Goal: Information Seeking & Learning: Learn about a topic

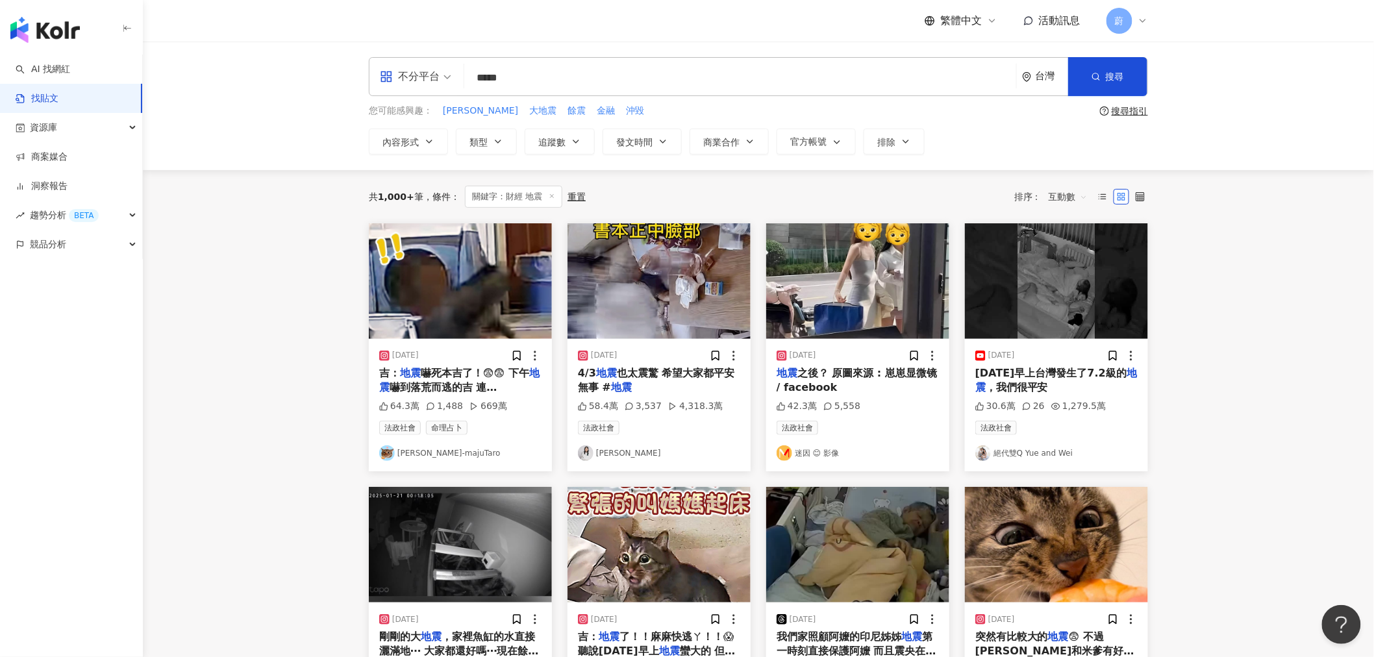
drag, startPoint x: 550, startPoint y: 64, endPoint x: 202, endPoint y: 52, distance: 348.2
click at [549, 64] on input "*****" at bounding box center [739, 78] width 541 height 28
click at [29, 68] on link "AI 找網紅" at bounding box center [43, 69] width 55 height 13
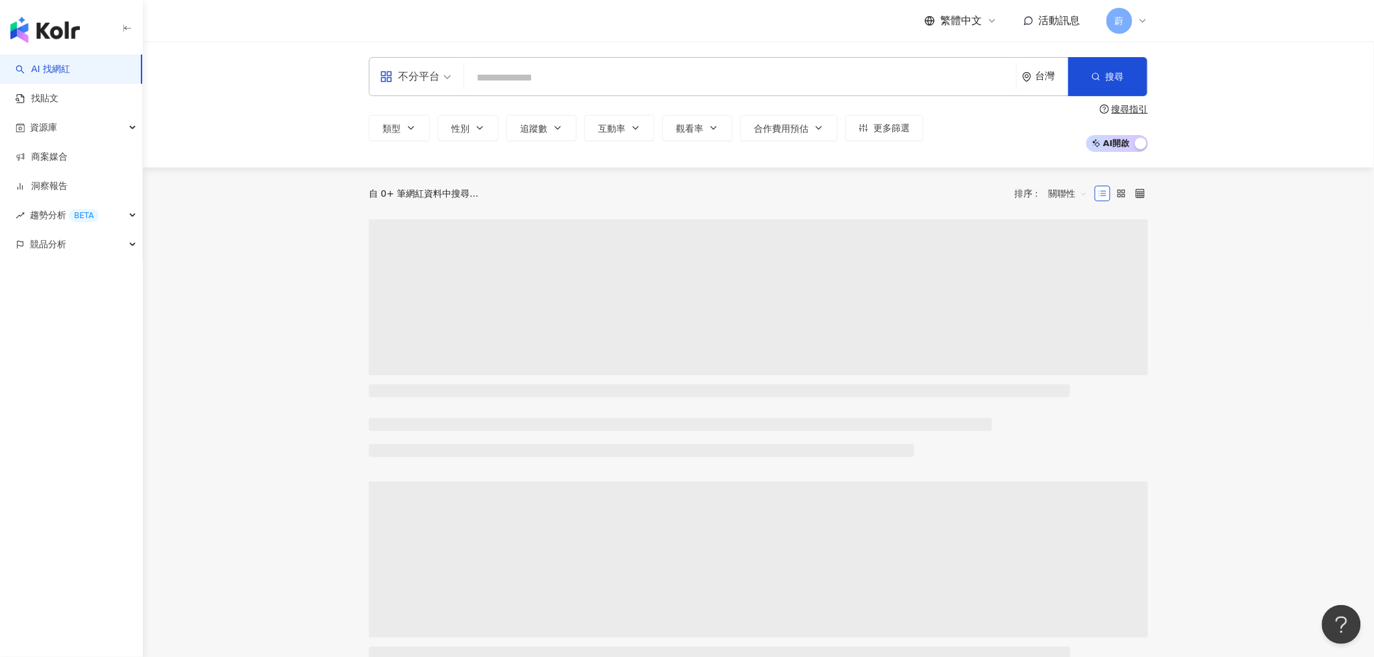
click at [539, 71] on input "search" at bounding box center [739, 78] width 541 height 25
type input "*********"
click at [1099, 75] on icon "button" at bounding box center [1095, 76] width 9 height 9
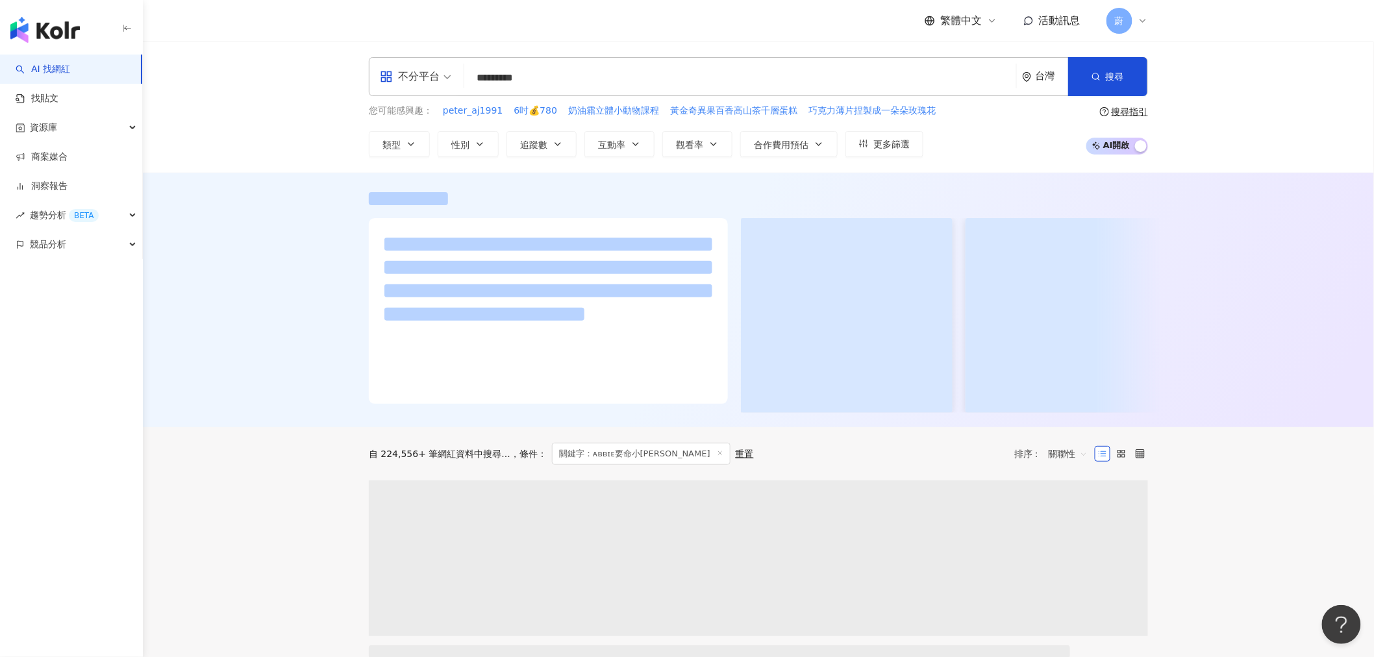
scroll to position [288, 0]
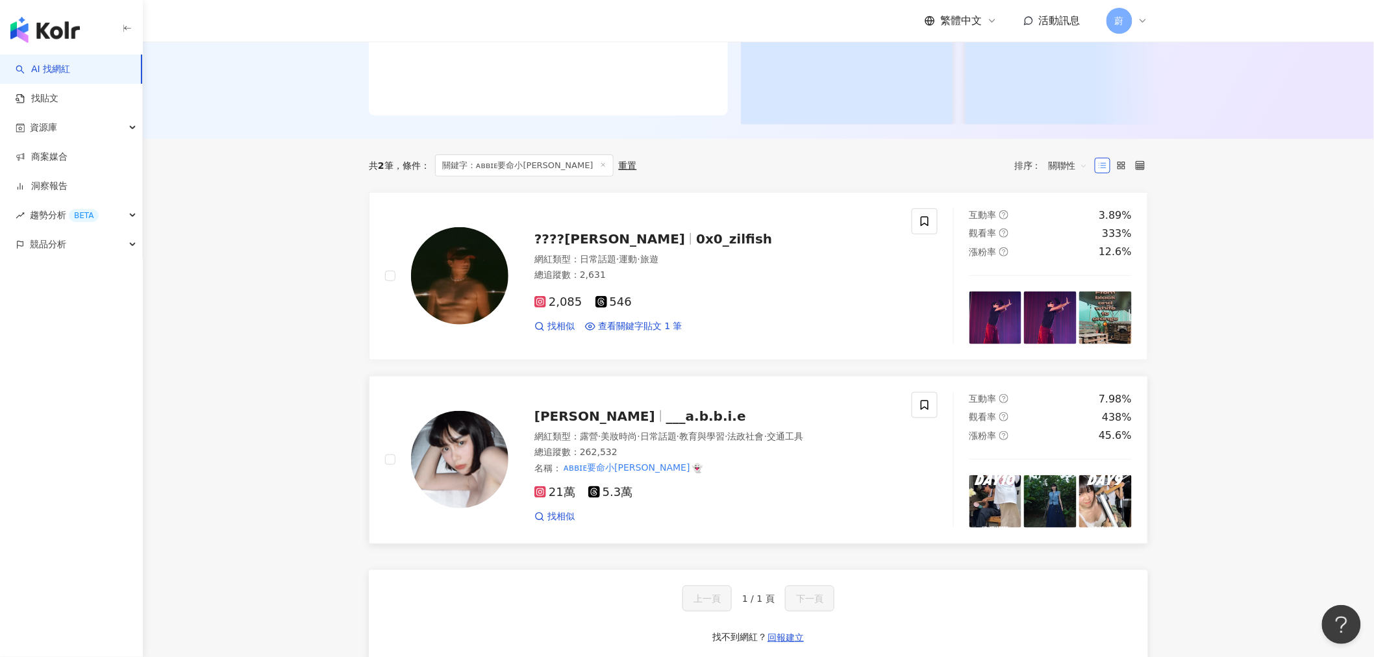
click at [666, 424] on span "___a.b.b.i.e" at bounding box center [706, 416] width 80 height 16
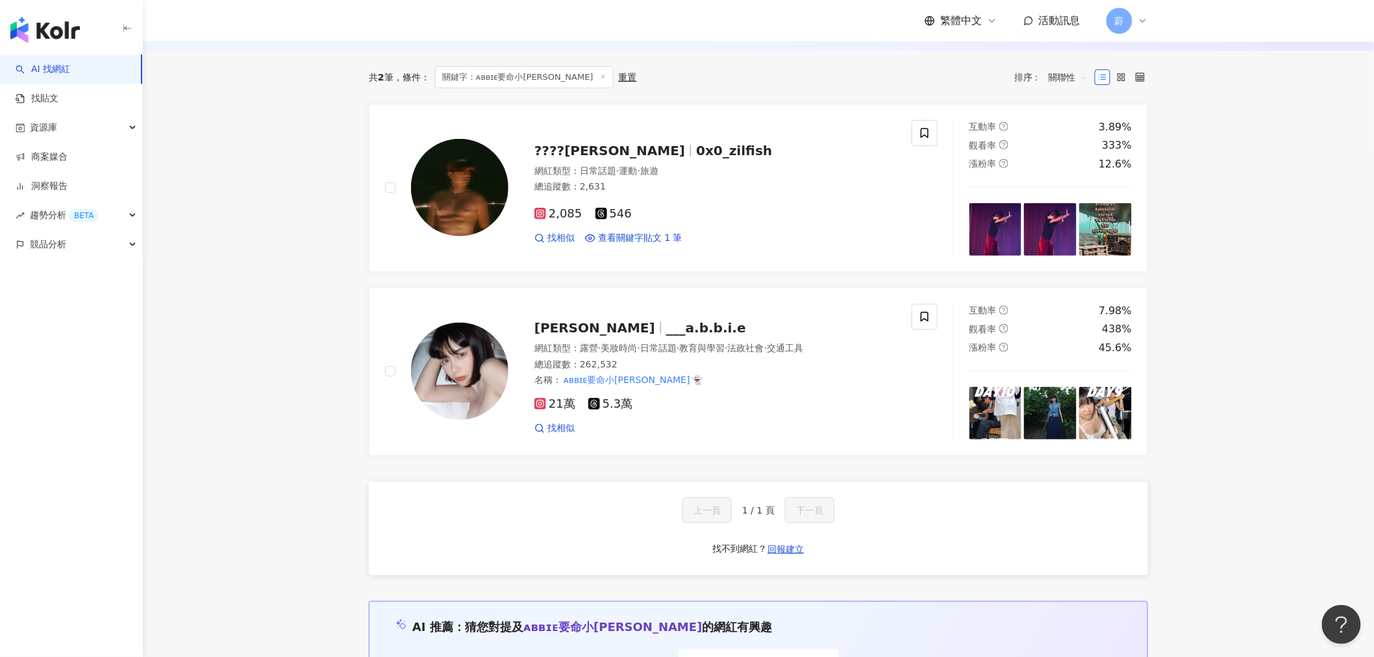
scroll to position [0, 0]
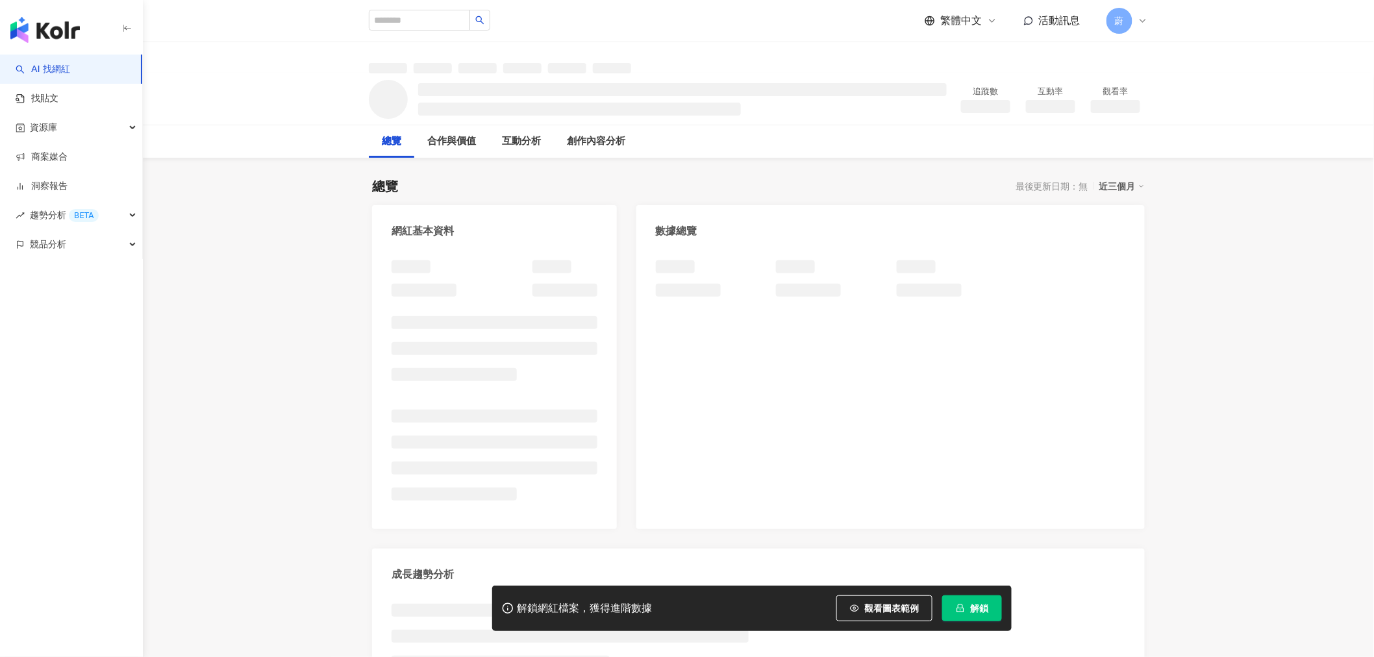
click at [965, 602] on button "解鎖" at bounding box center [972, 608] width 60 height 26
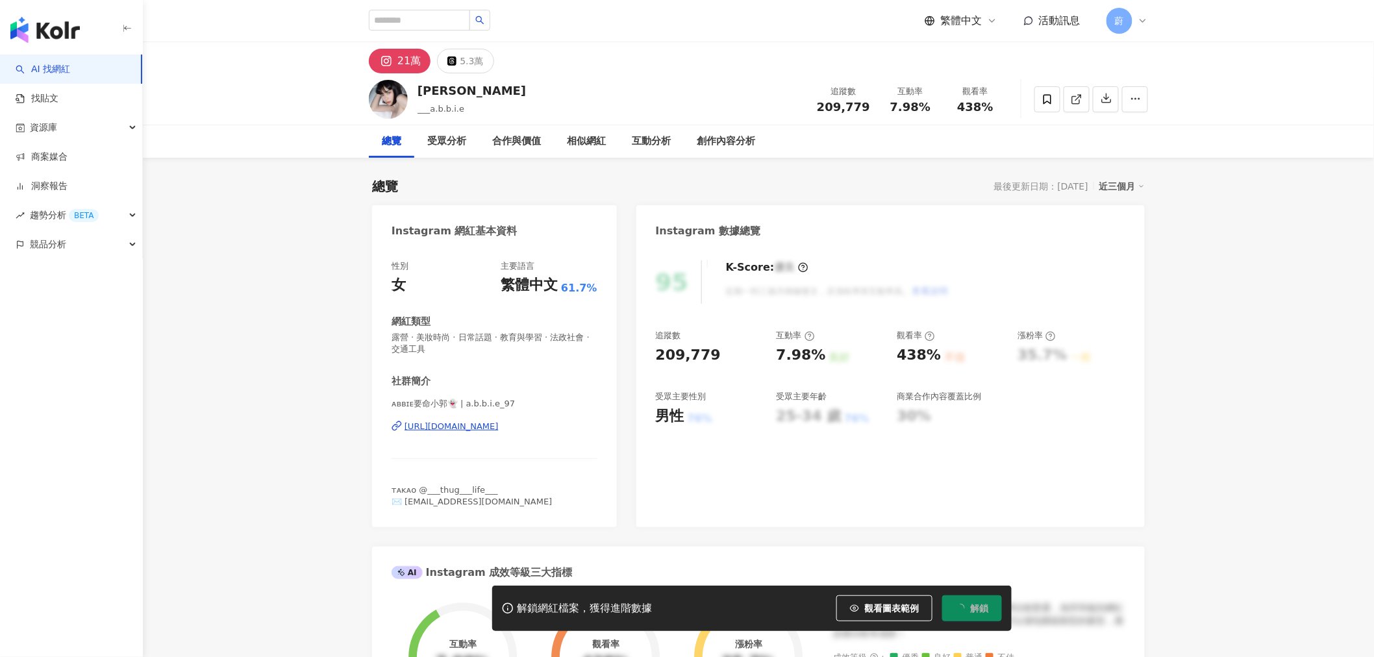
click at [963, 608] on icon "loading" at bounding box center [960, 608] width 12 height 12
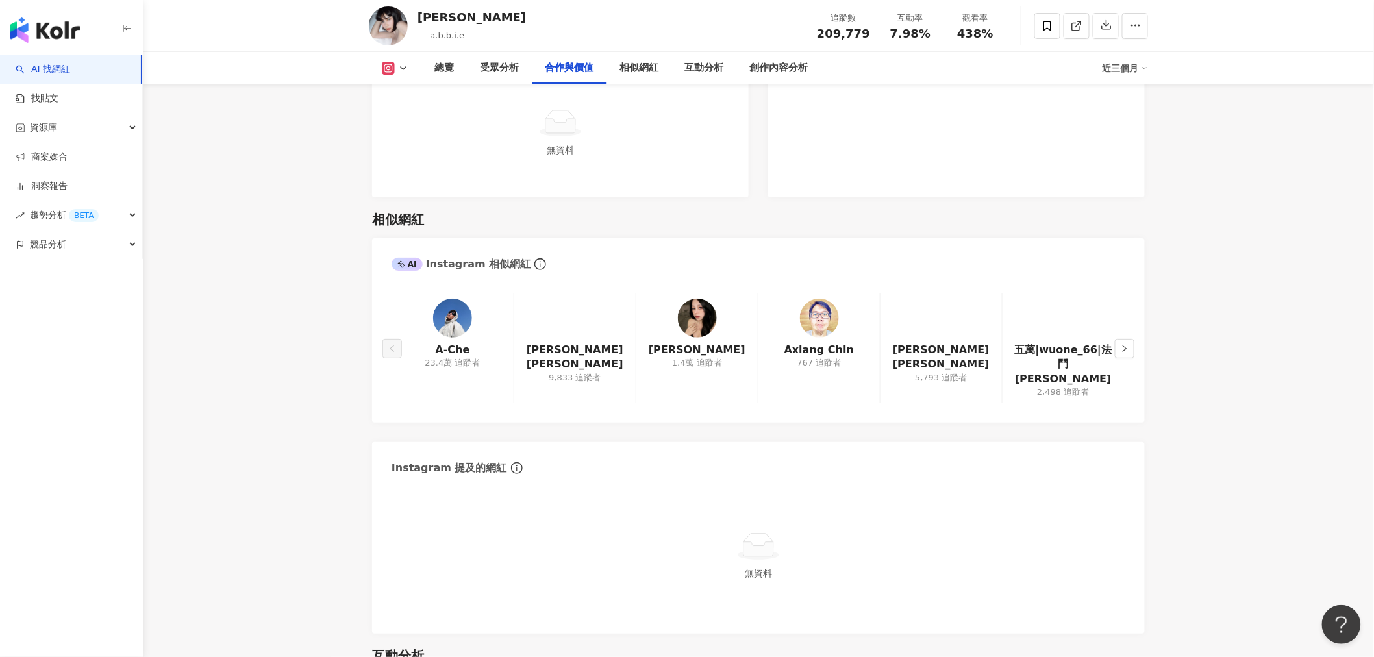
scroll to position [2020, 0]
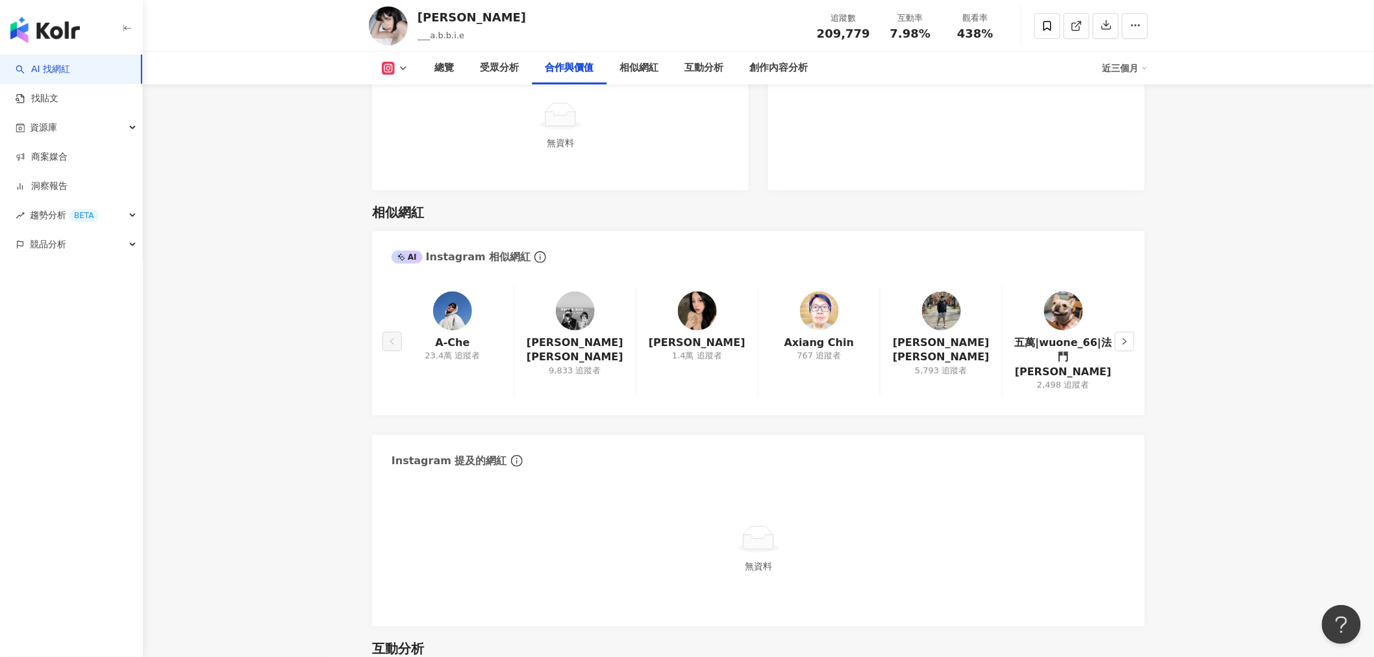
drag, startPoint x: 578, startPoint y: 301, endPoint x: 458, endPoint y: 301, distance: 120.1
click at [1119, 332] on button "button" at bounding box center [1124, 341] width 19 height 19
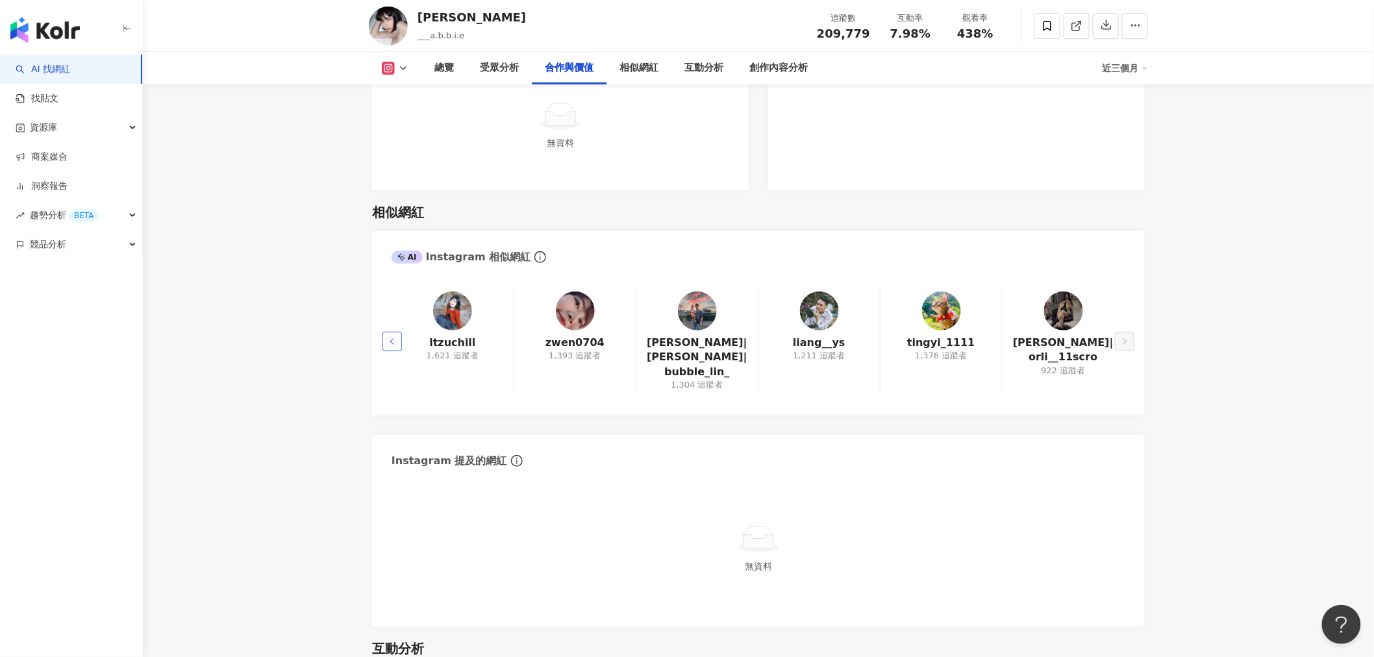
click at [390, 338] on icon "left" at bounding box center [392, 342] width 8 height 8
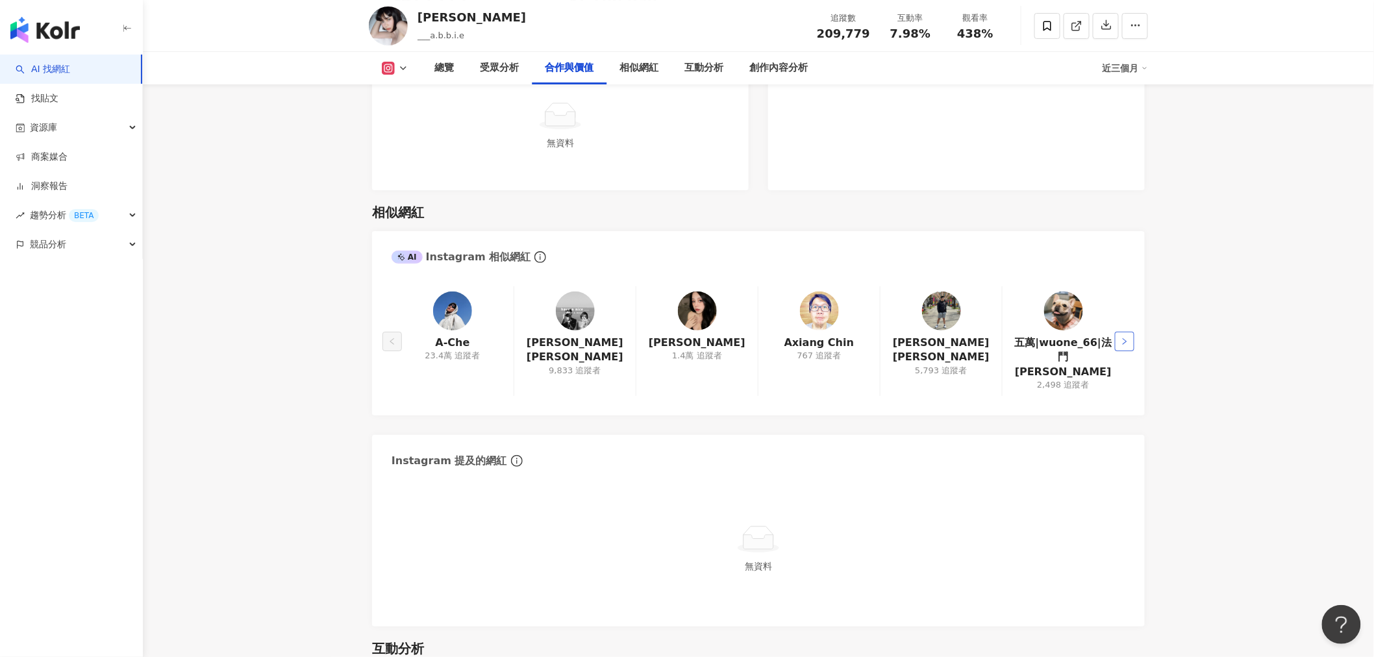
click at [1121, 338] on icon "right" at bounding box center [1124, 342] width 8 height 8
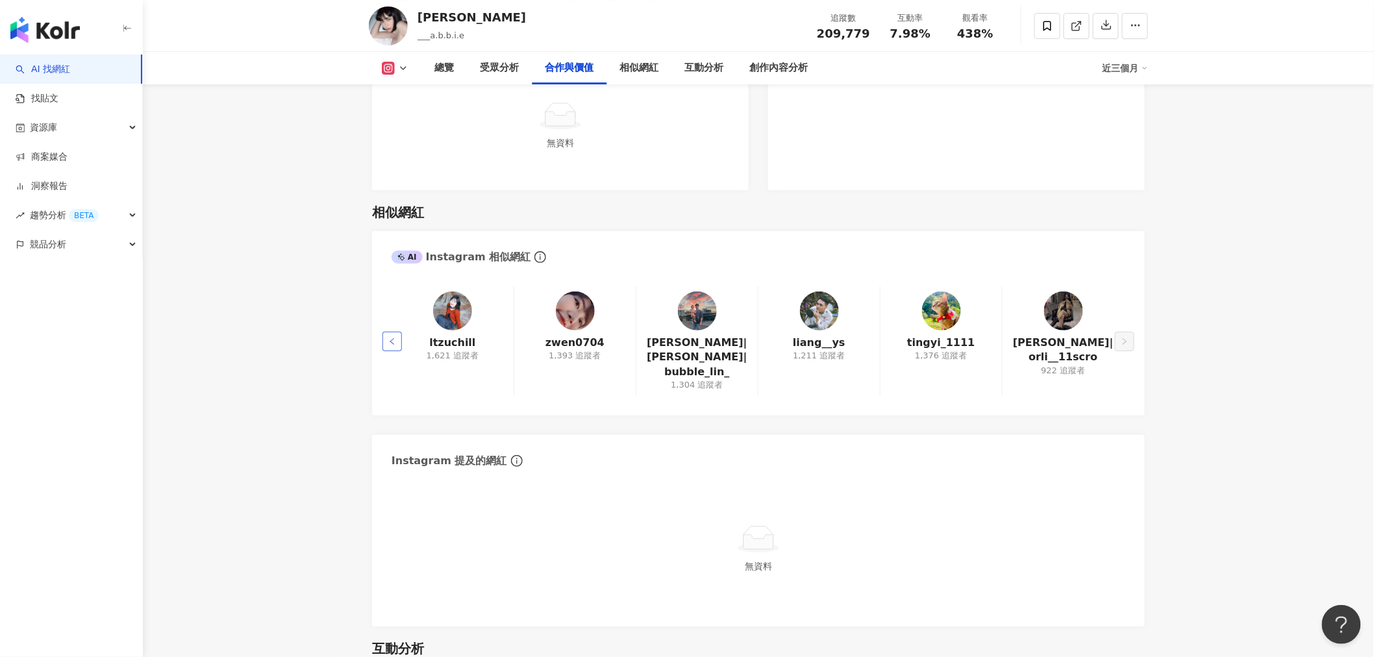
click at [399, 332] on button "button" at bounding box center [391, 341] width 19 height 19
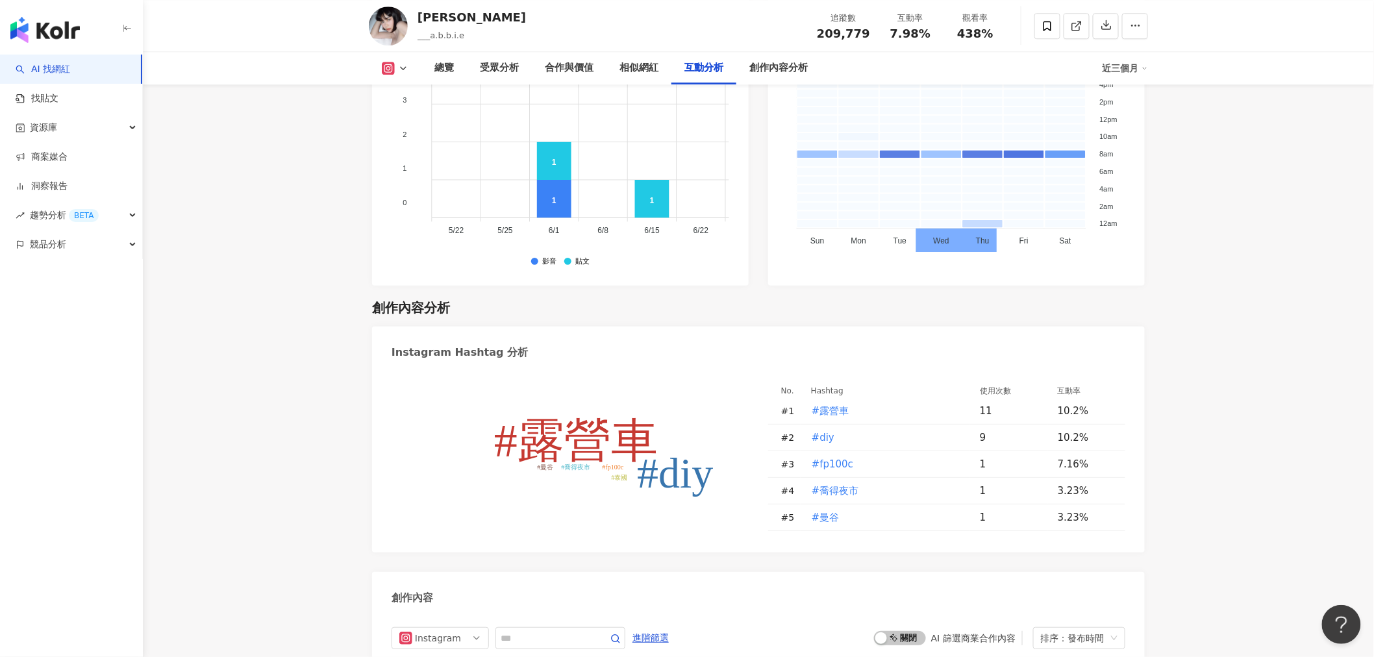
scroll to position [3678, 0]
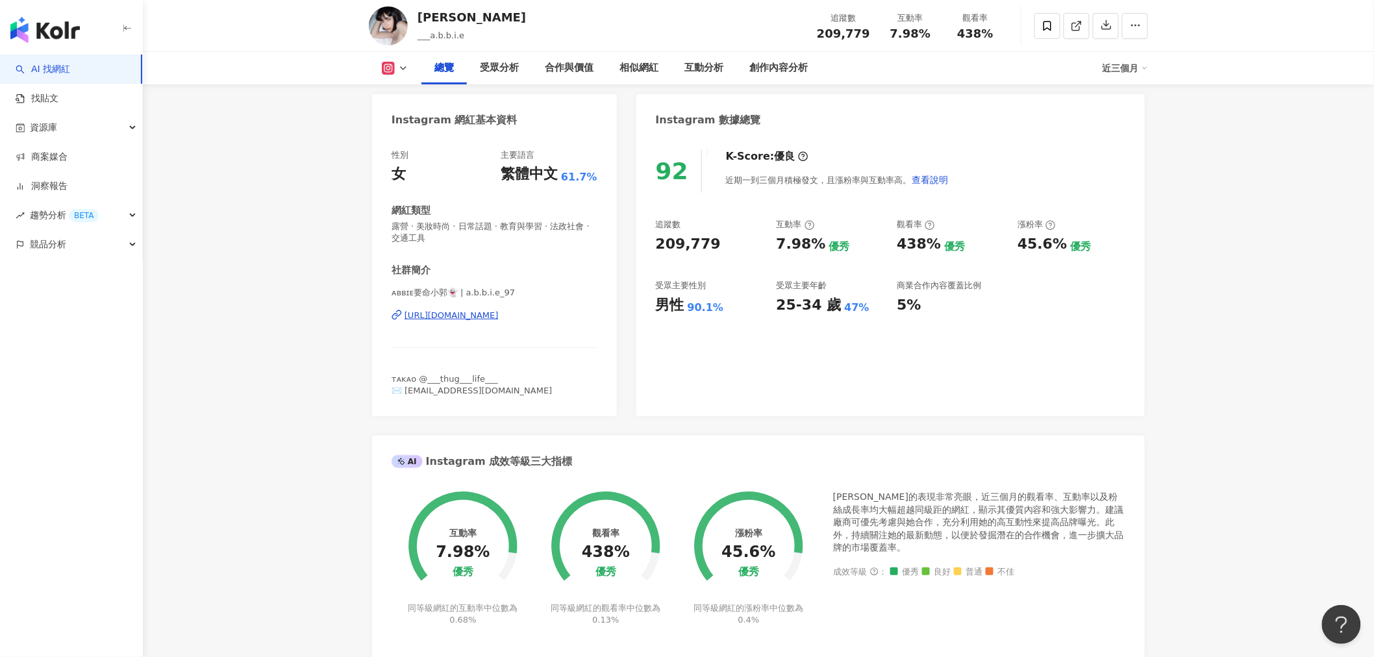
scroll to position [0, 0]
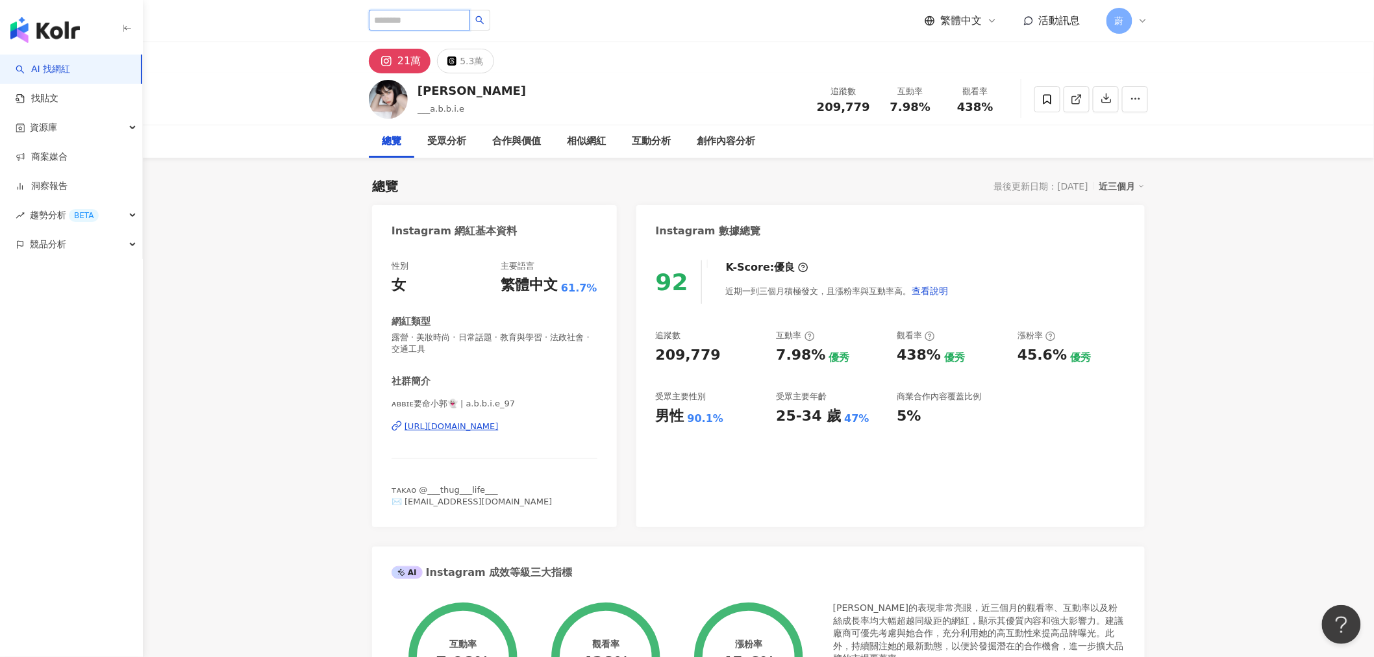
click at [409, 21] on input "search" at bounding box center [419, 20] width 101 height 21
click at [58, 101] on link "找貼文" at bounding box center [37, 98] width 43 height 13
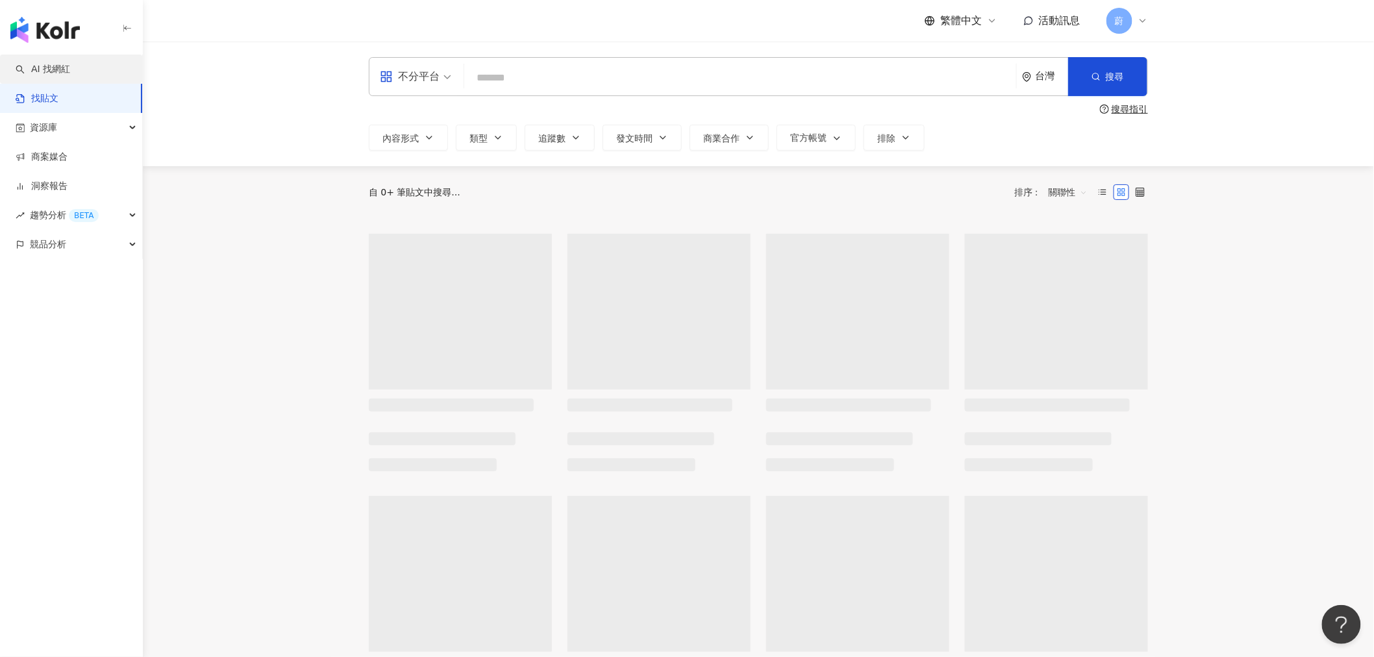
click at [70, 68] on link "AI 找網紅" at bounding box center [43, 69] width 55 height 13
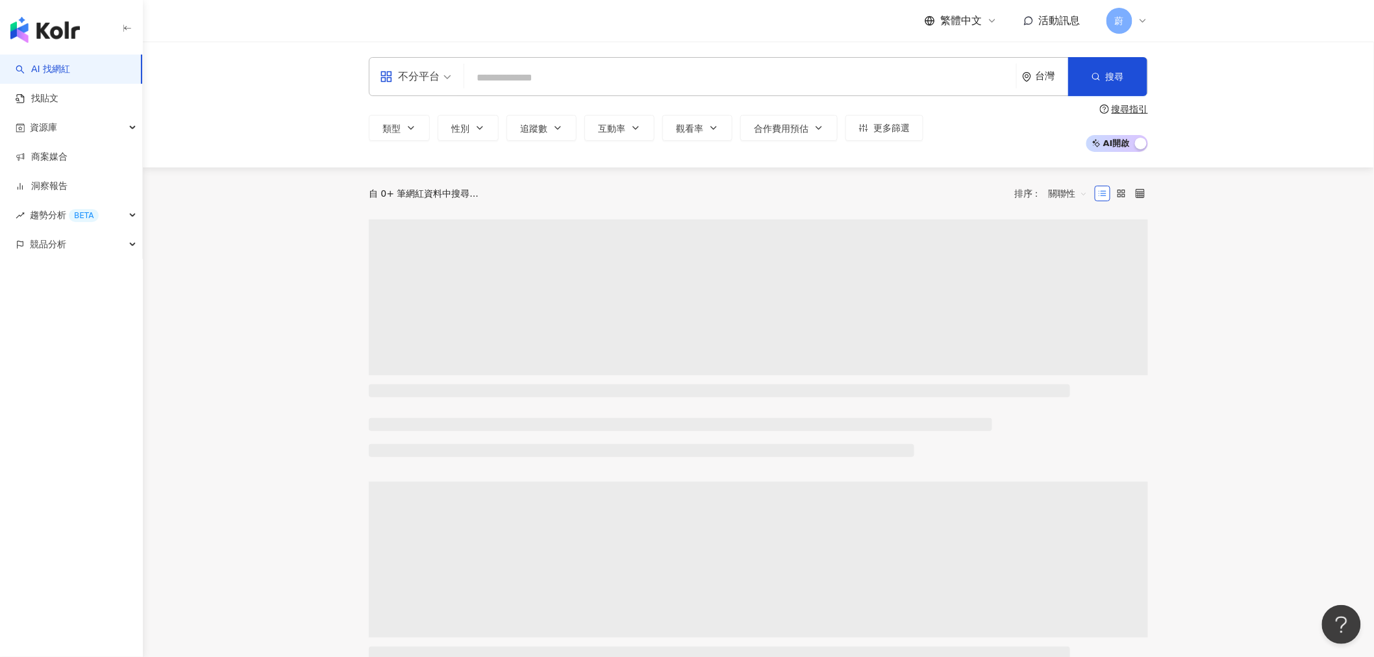
click at [595, 68] on input "search" at bounding box center [739, 78] width 541 height 25
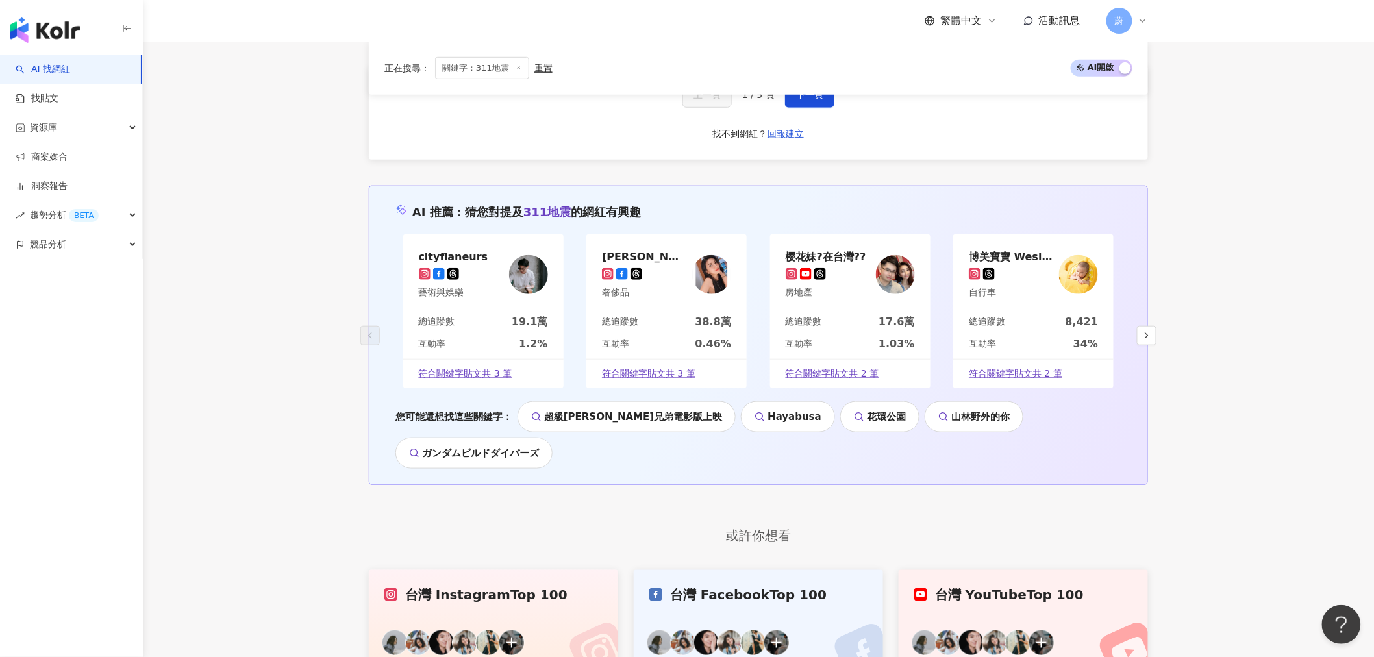
scroll to position [2452, 0]
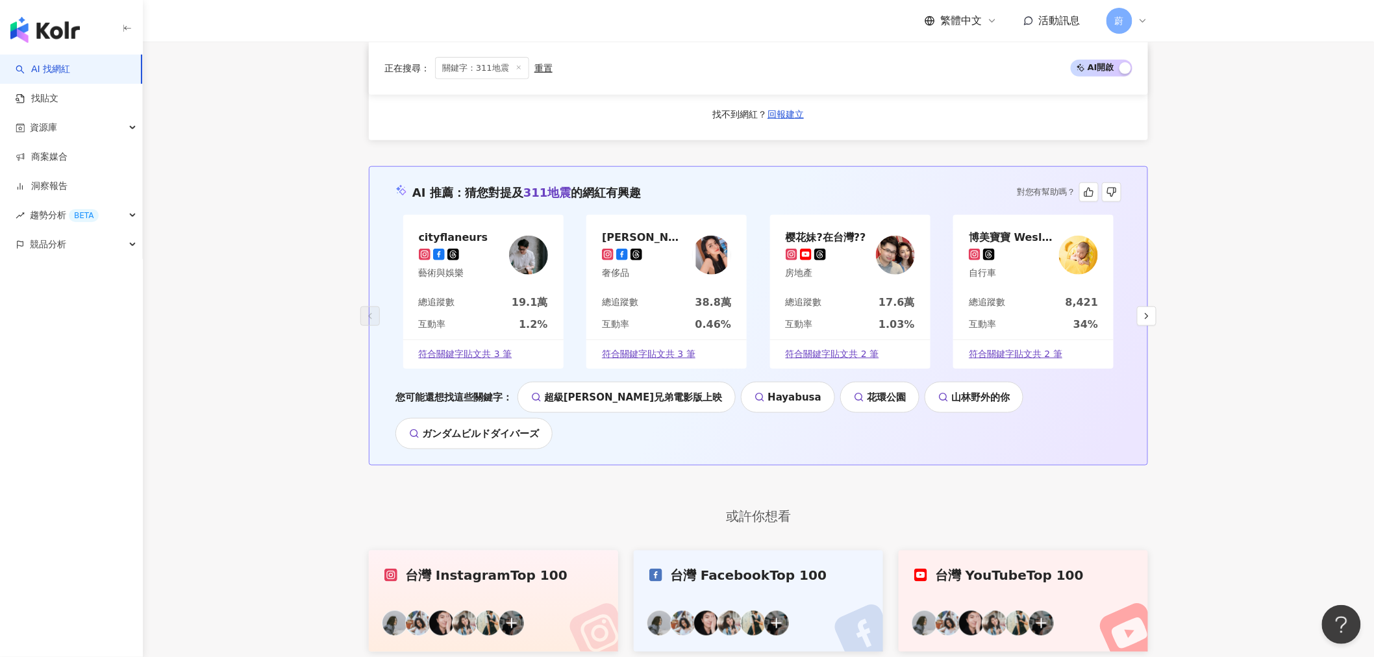
type input "*****"
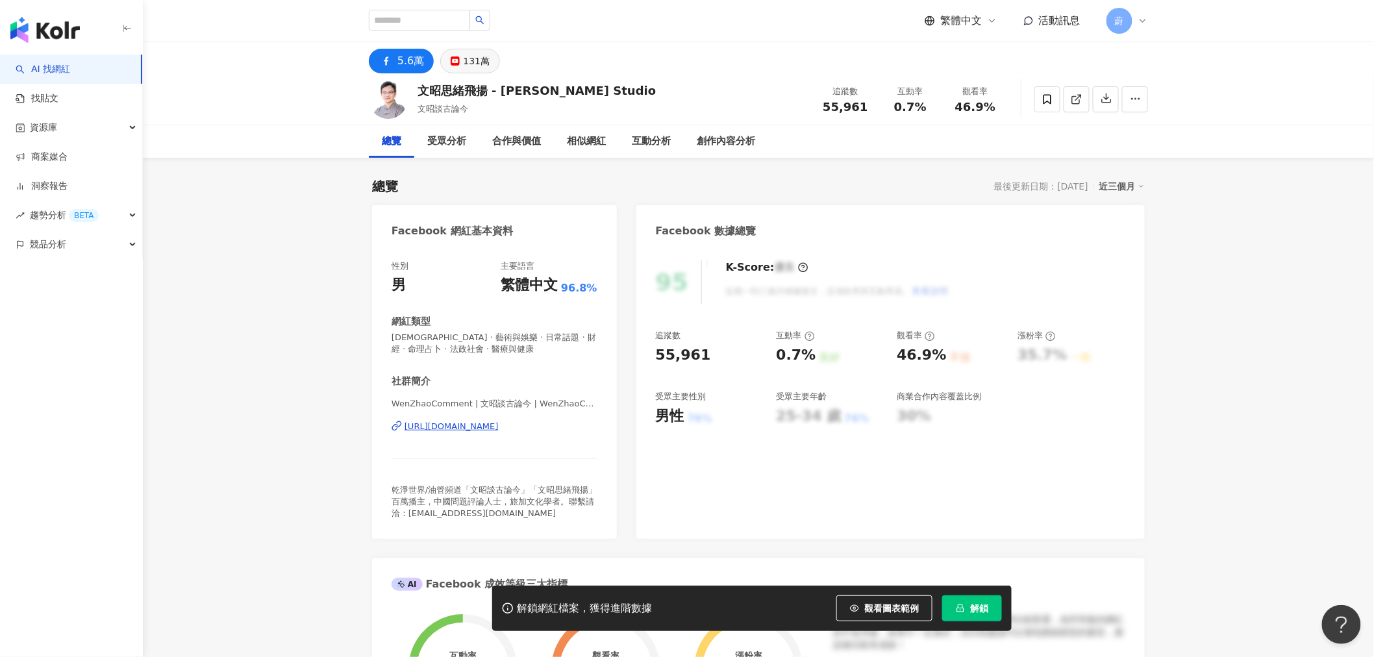
click at [478, 49] on button "131萬" at bounding box center [470, 61] width 60 height 25
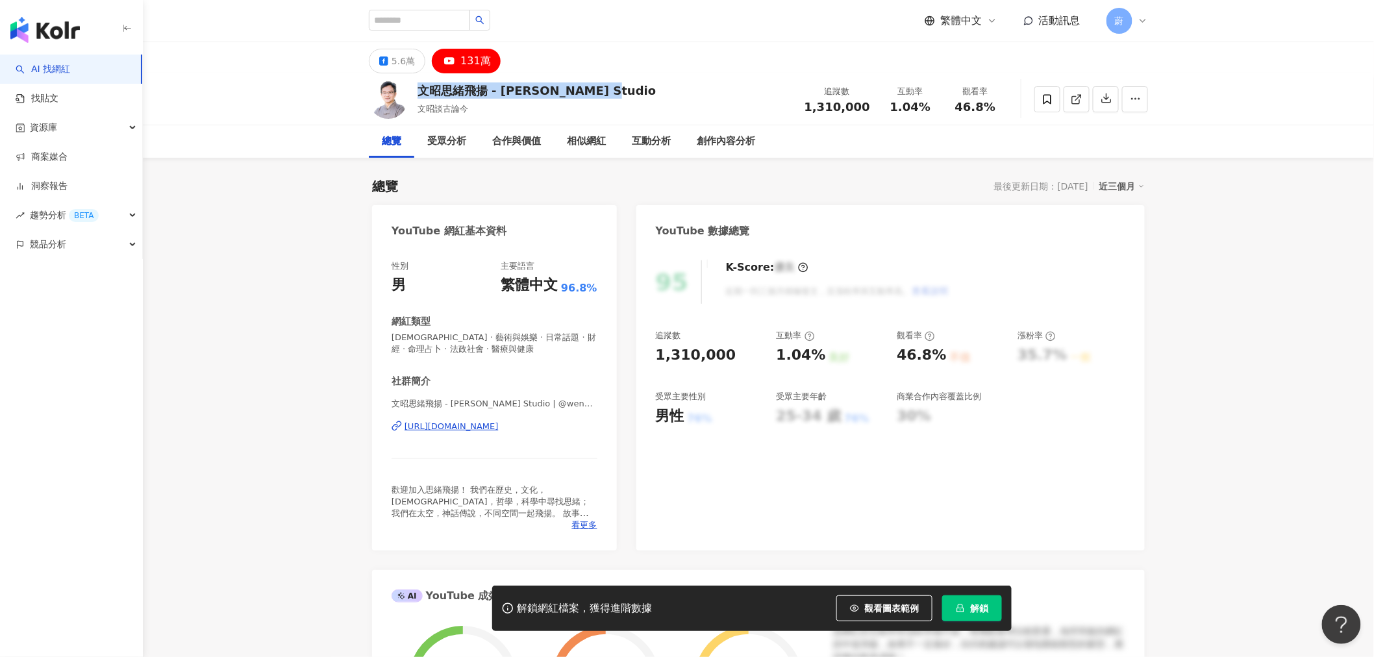
drag, startPoint x: 418, startPoint y: 86, endPoint x: 656, endPoint y: 92, distance: 237.7
click at [656, 92] on div "文昭思緒飛揚 - Wen Zhao Studio 文昭談古論今 追蹤數 1,310,000 互動率 1.04% 觀看率 46.8%" at bounding box center [758, 98] width 831 height 51
copy div "文昭思緒飛揚 - Wen Zhao Studio"
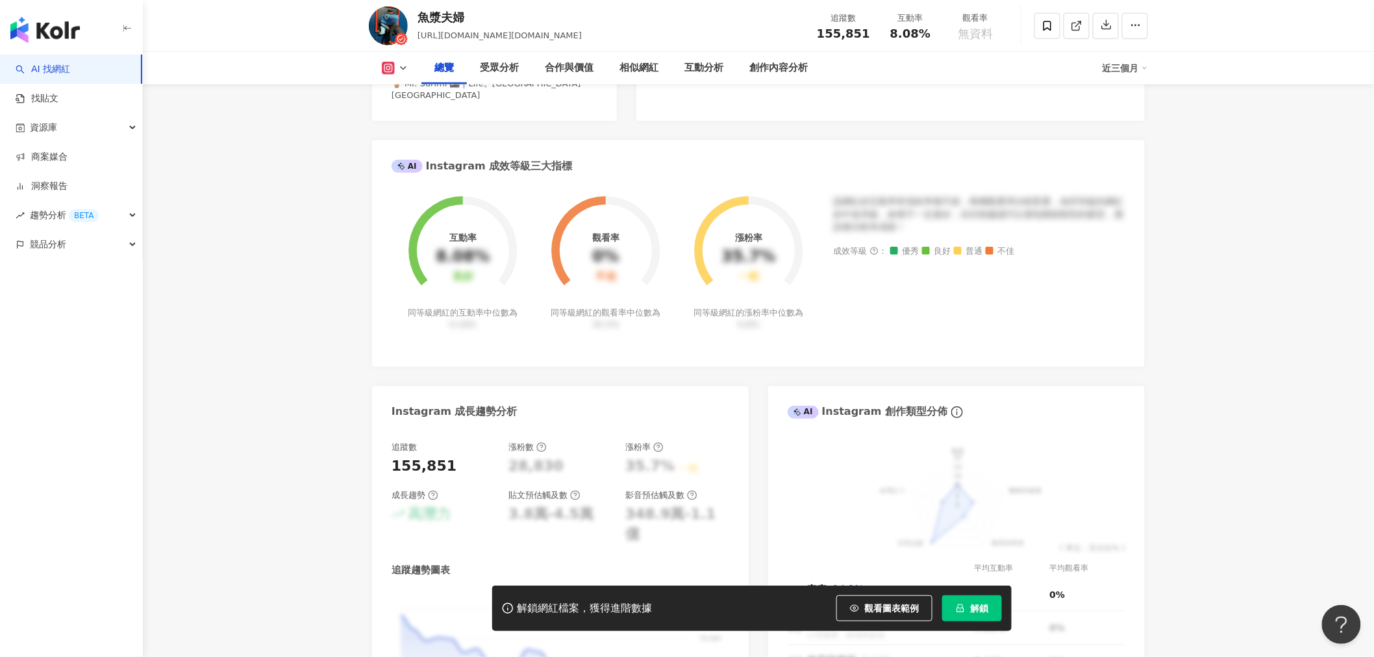
scroll to position [504, 0]
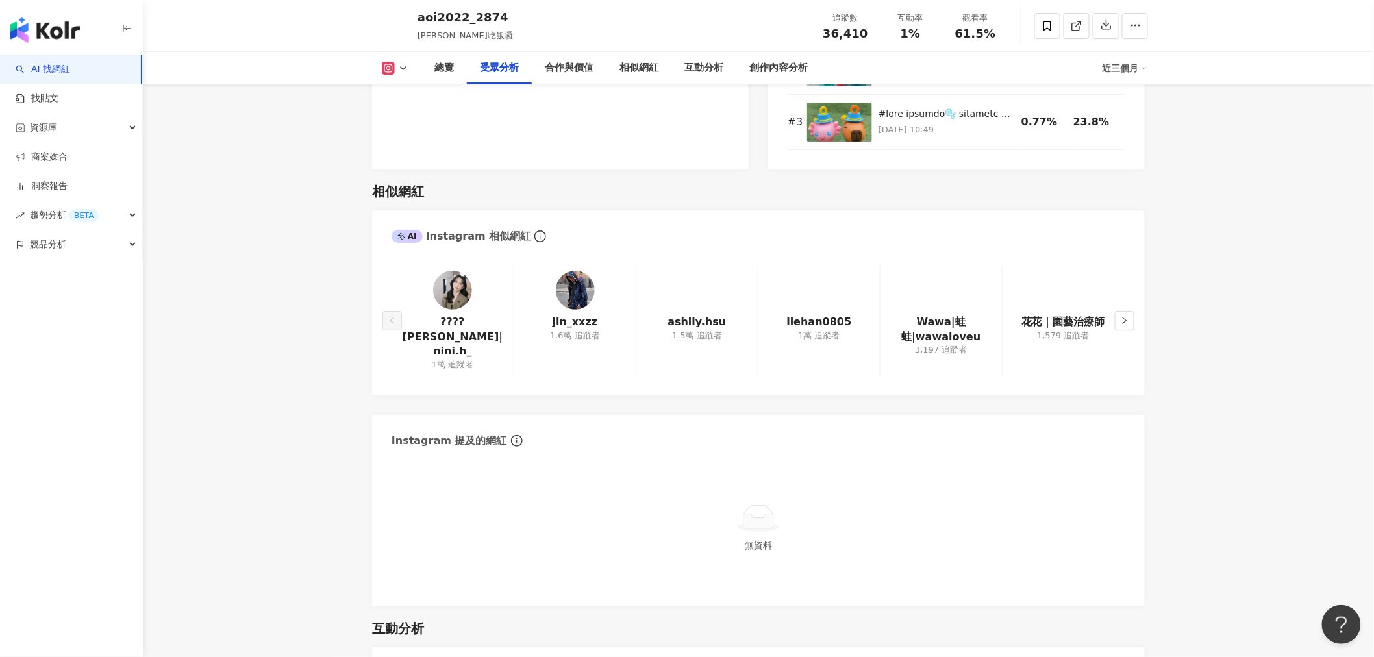
scroll to position [2092, 0]
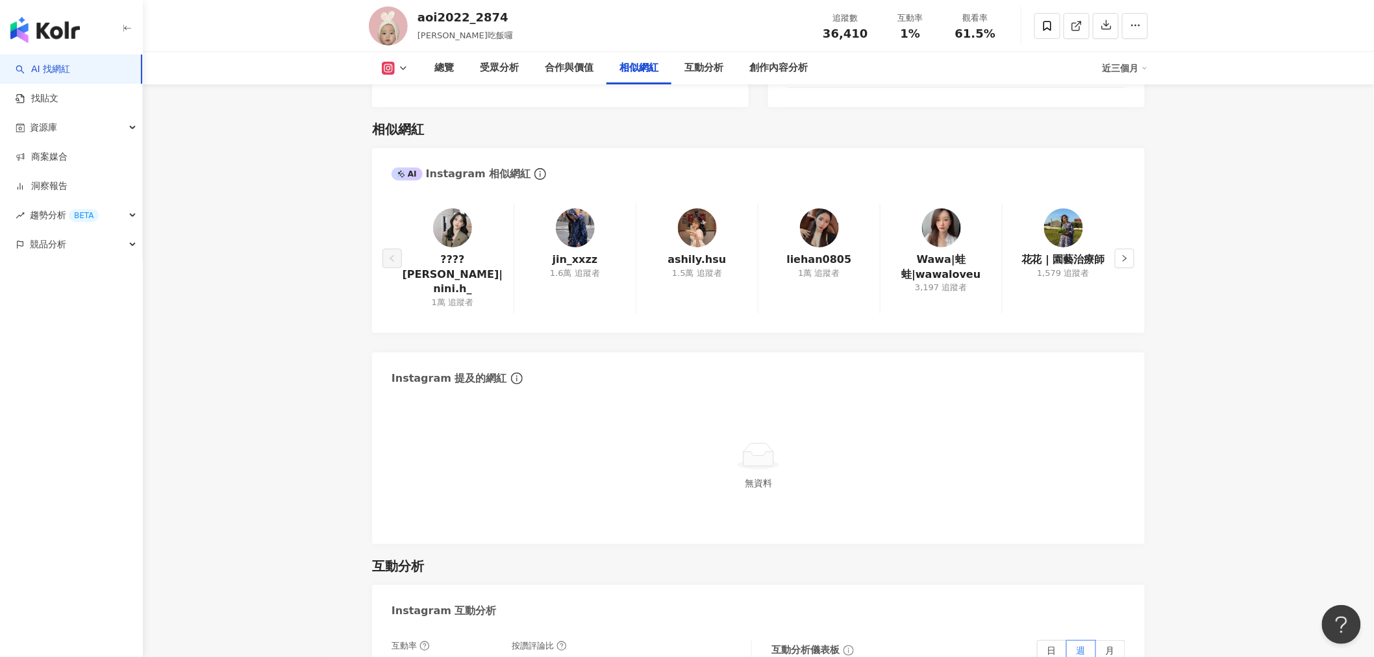
click at [62, 69] on link "AI 找網紅" at bounding box center [43, 69] width 55 height 13
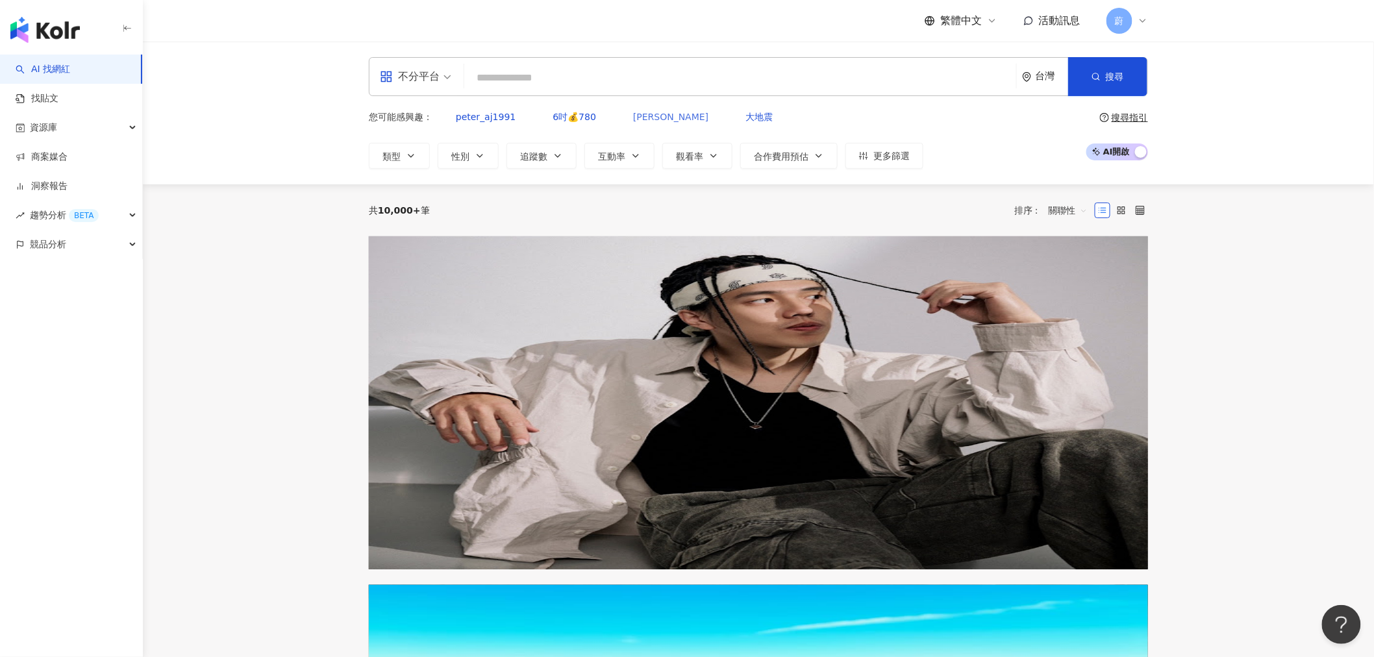
click at [633, 112] on span "[PERSON_NAME]" at bounding box center [670, 117] width 75 height 10
type input "**"
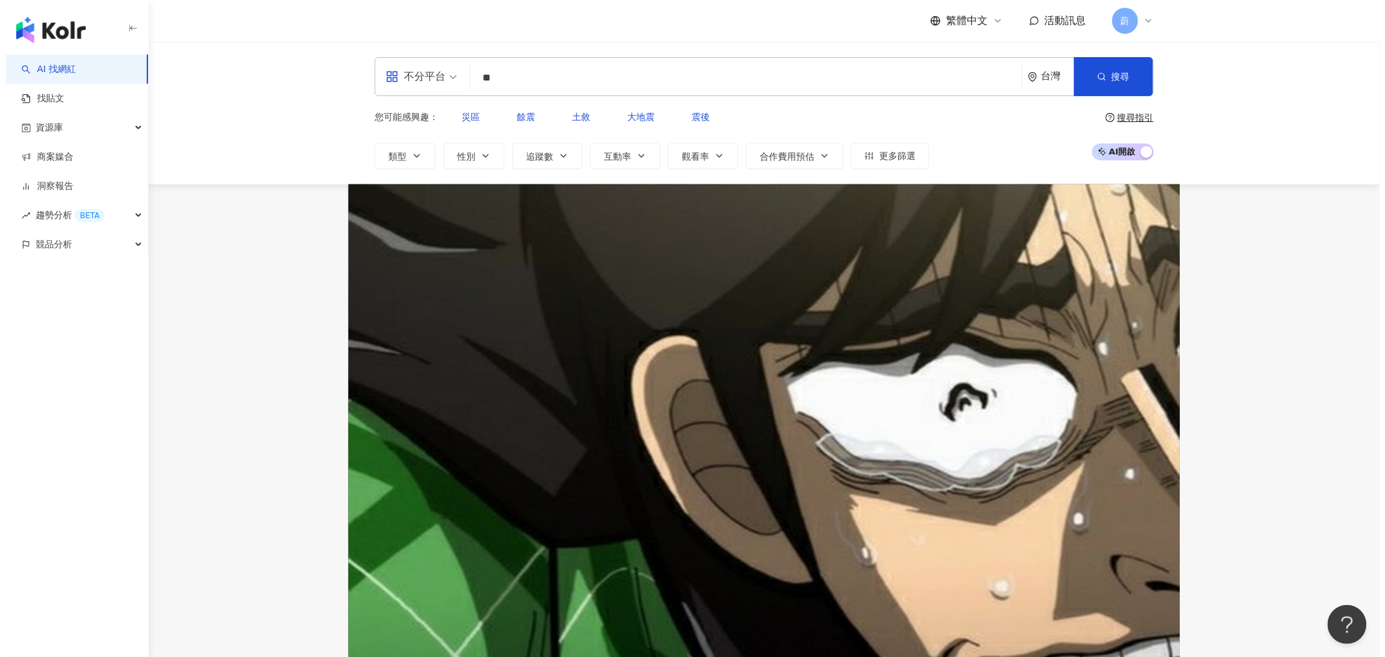
scroll to position [0, 224]
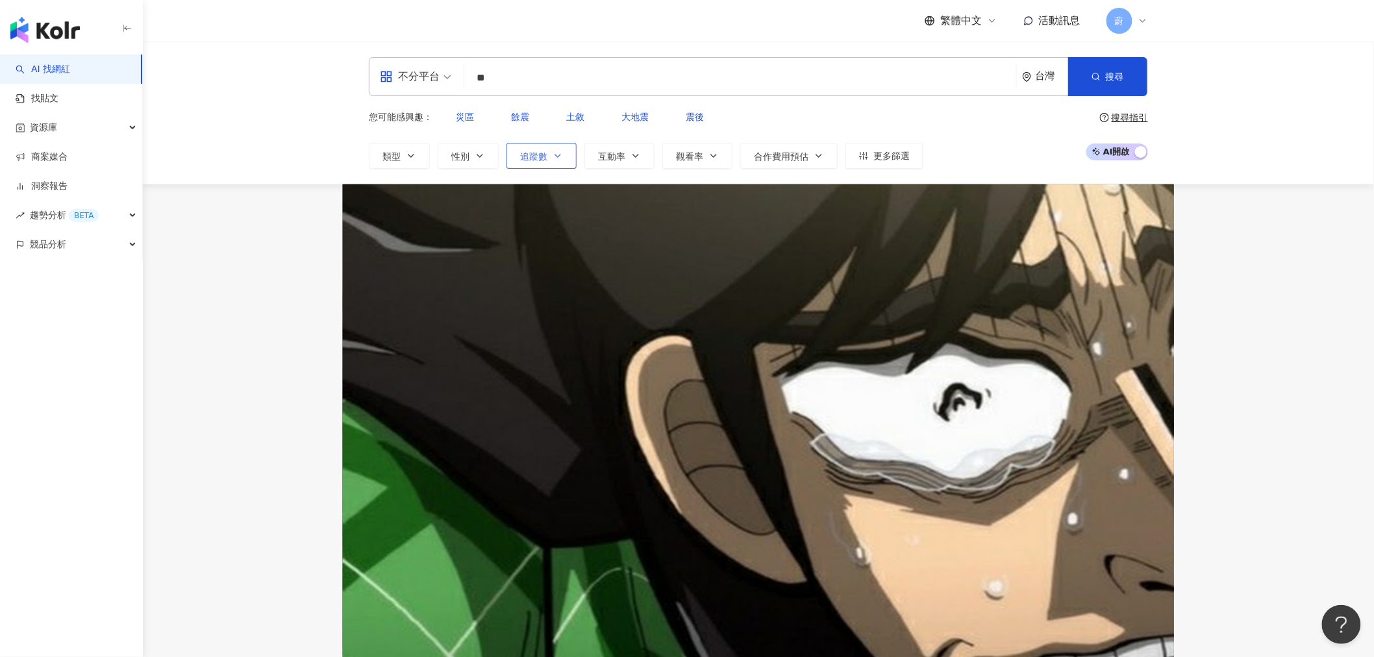
click at [534, 151] on span "追蹤數" at bounding box center [533, 156] width 27 height 10
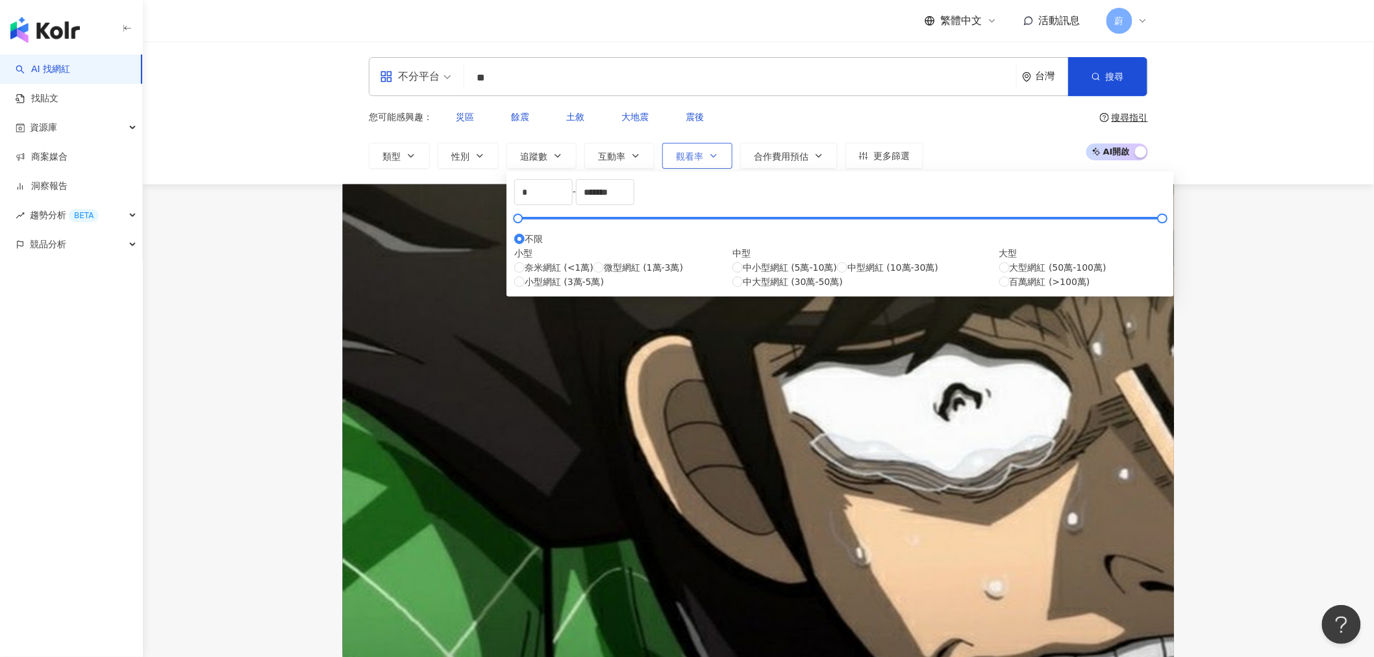
click at [684, 151] on span "觀看率" at bounding box center [689, 156] width 27 height 10
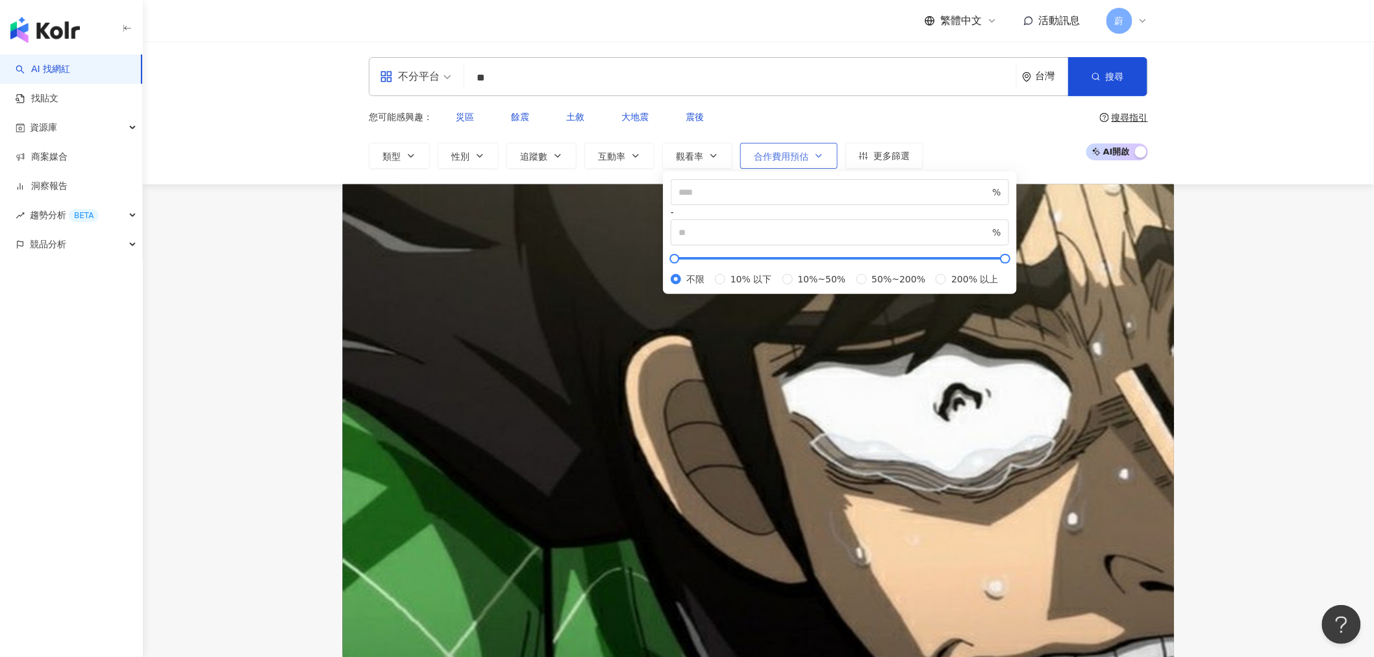
click at [802, 151] on span "合作費用預估" at bounding box center [781, 156] width 55 height 10
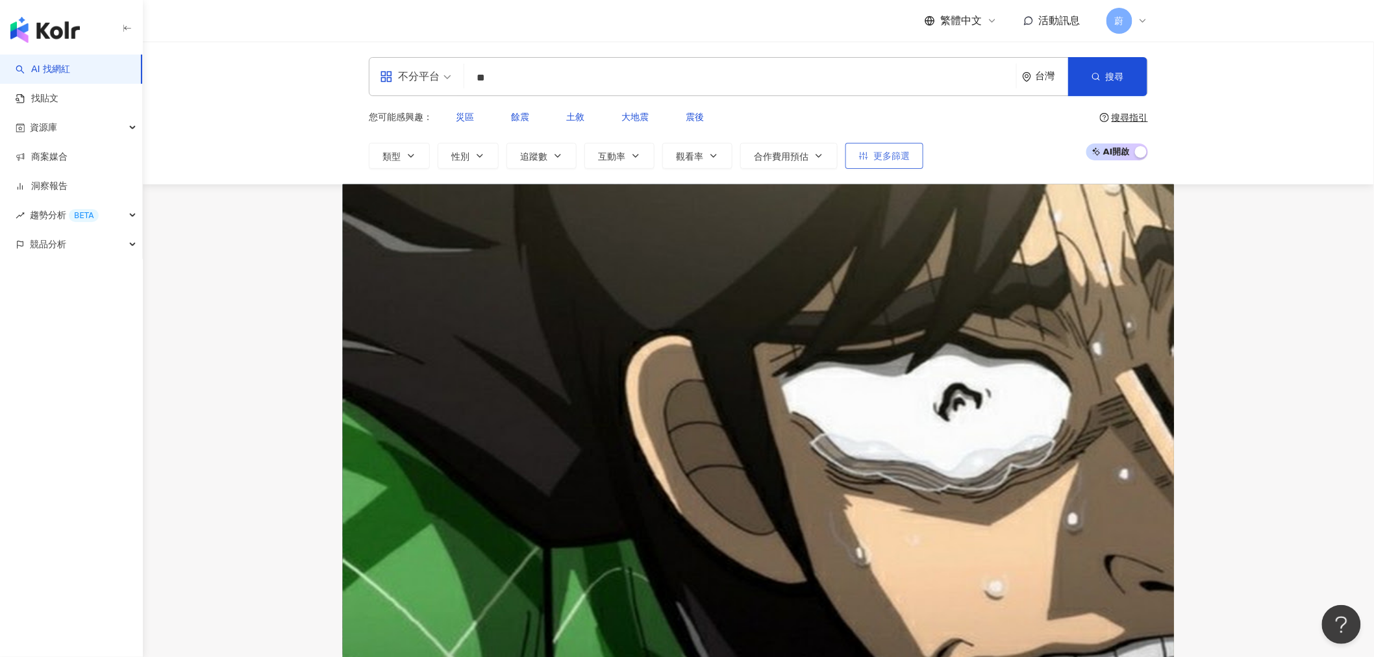
click at [891, 143] on button "更多篩選" at bounding box center [884, 156] width 78 height 26
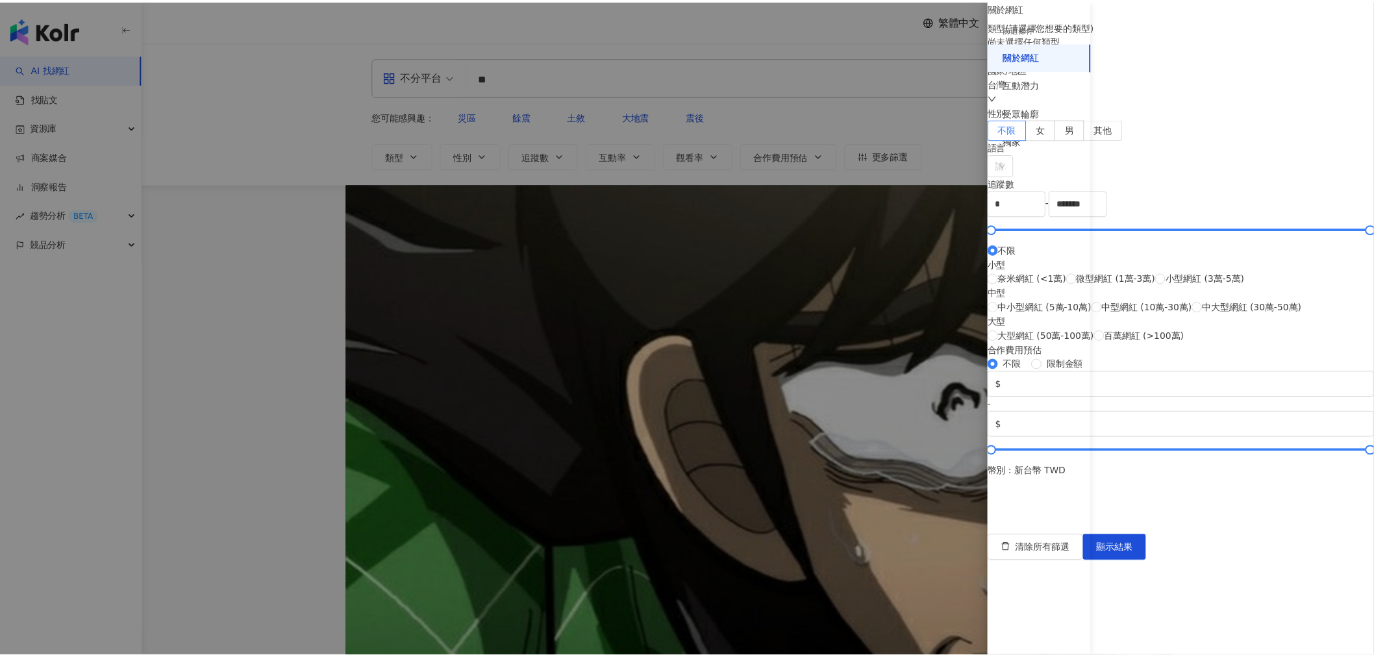
scroll to position [0, 0]
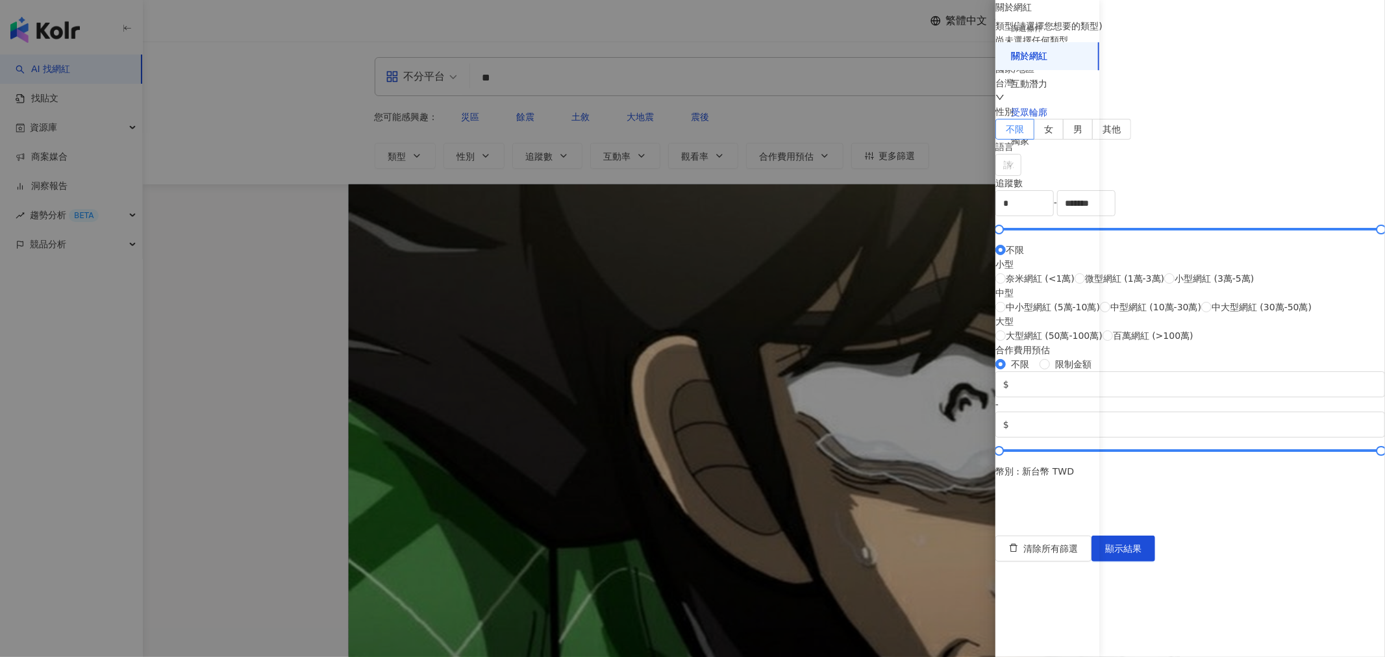
click at [1035, 111] on div "受眾輪廓" at bounding box center [1029, 112] width 36 height 13
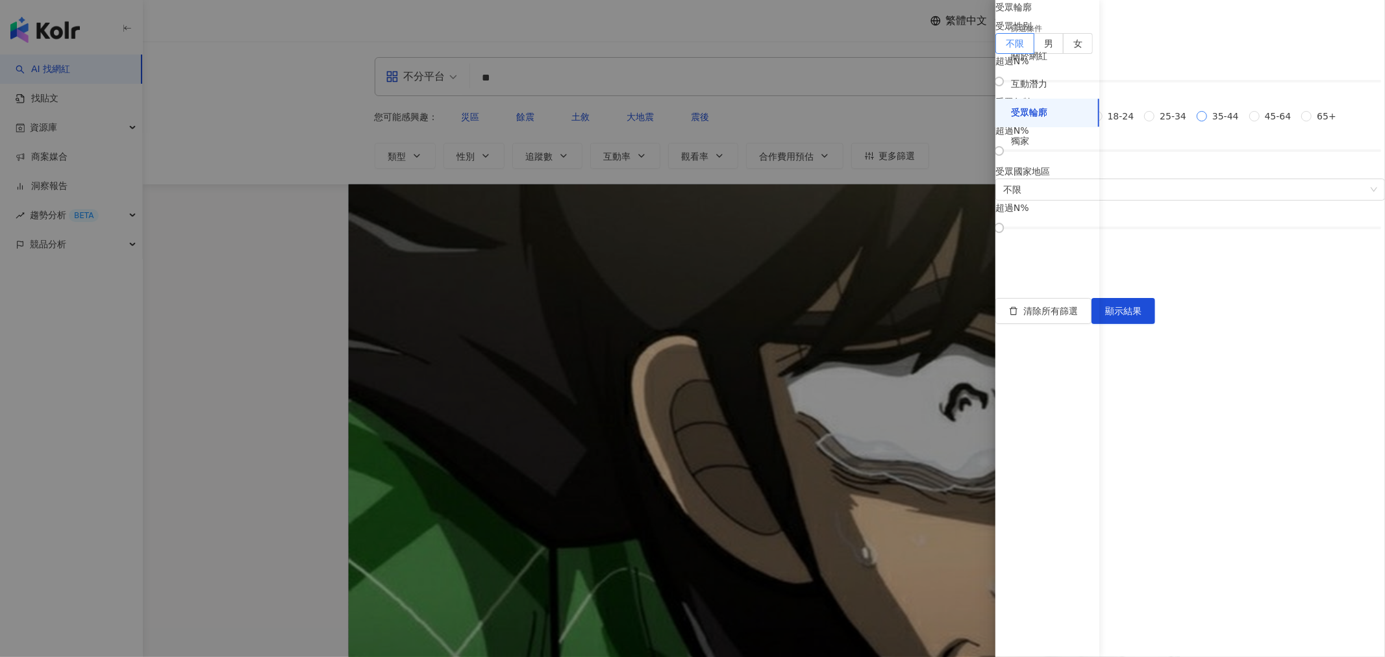
click at [1207, 123] on span "35-44" at bounding box center [1225, 116] width 37 height 14
click at [1155, 324] on button "顯示結果" at bounding box center [1123, 311] width 64 height 26
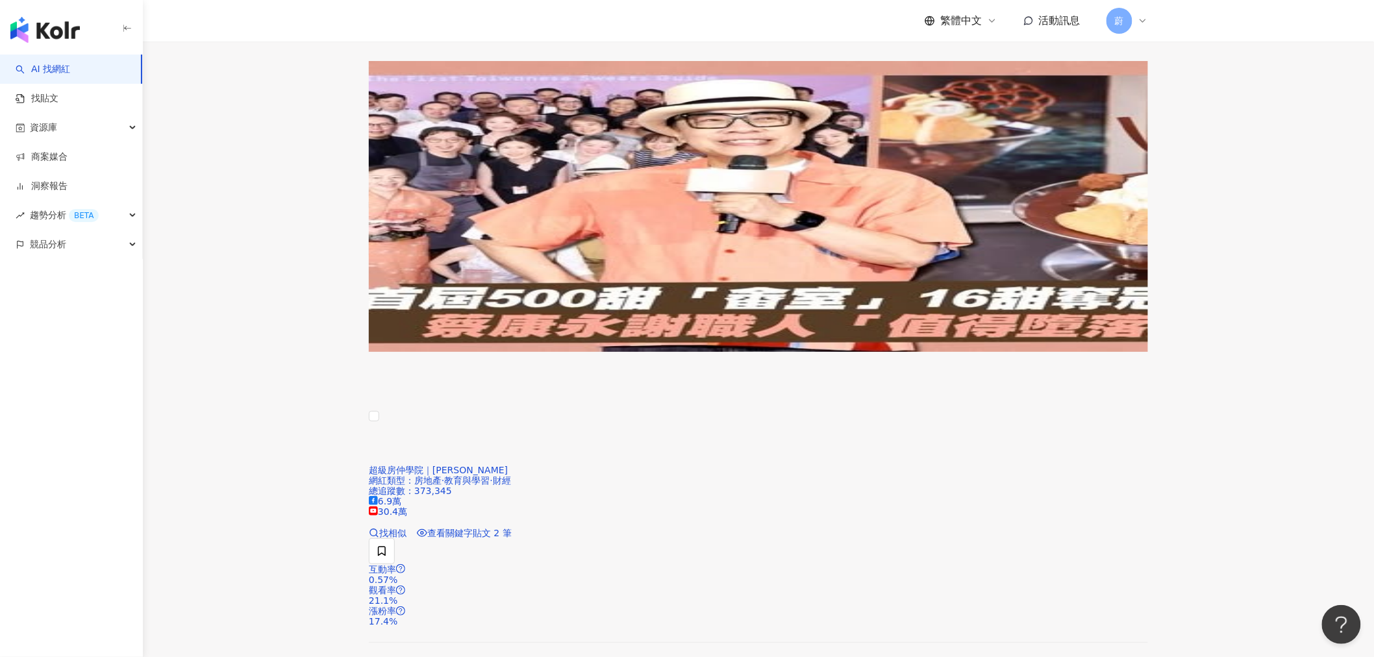
scroll to position [2308, 0]
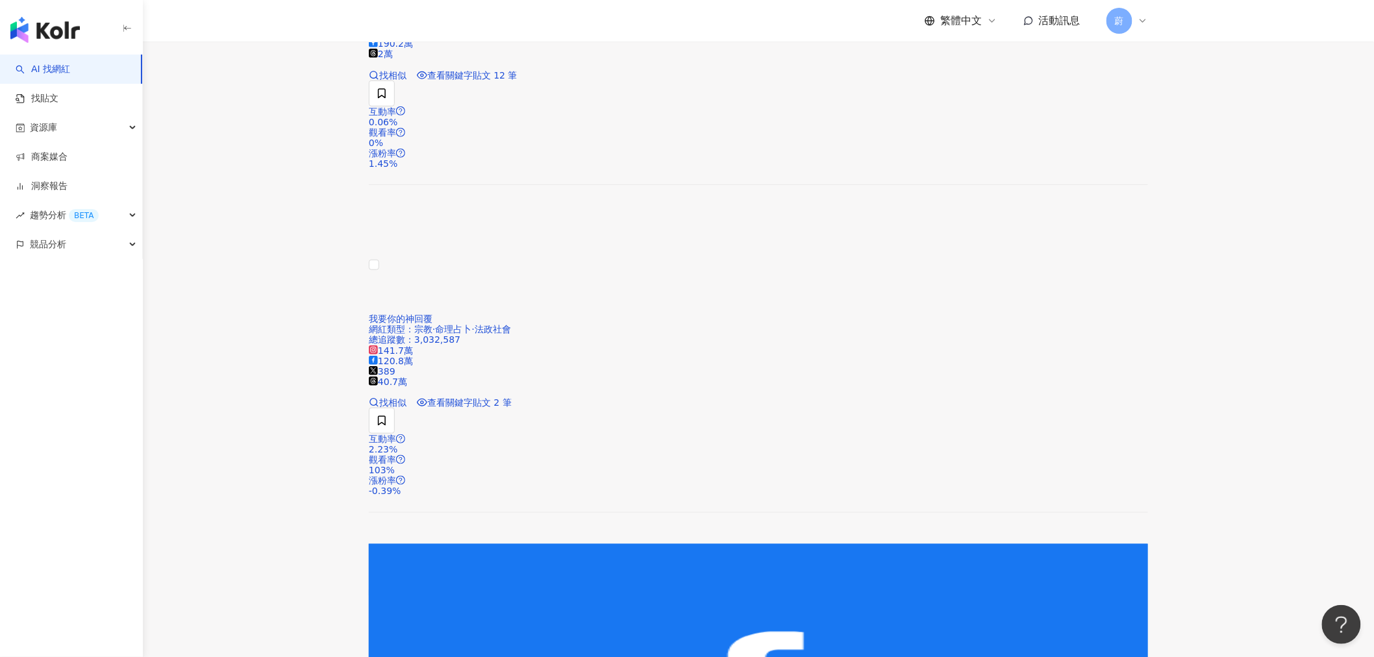
scroll to position [321, 0]
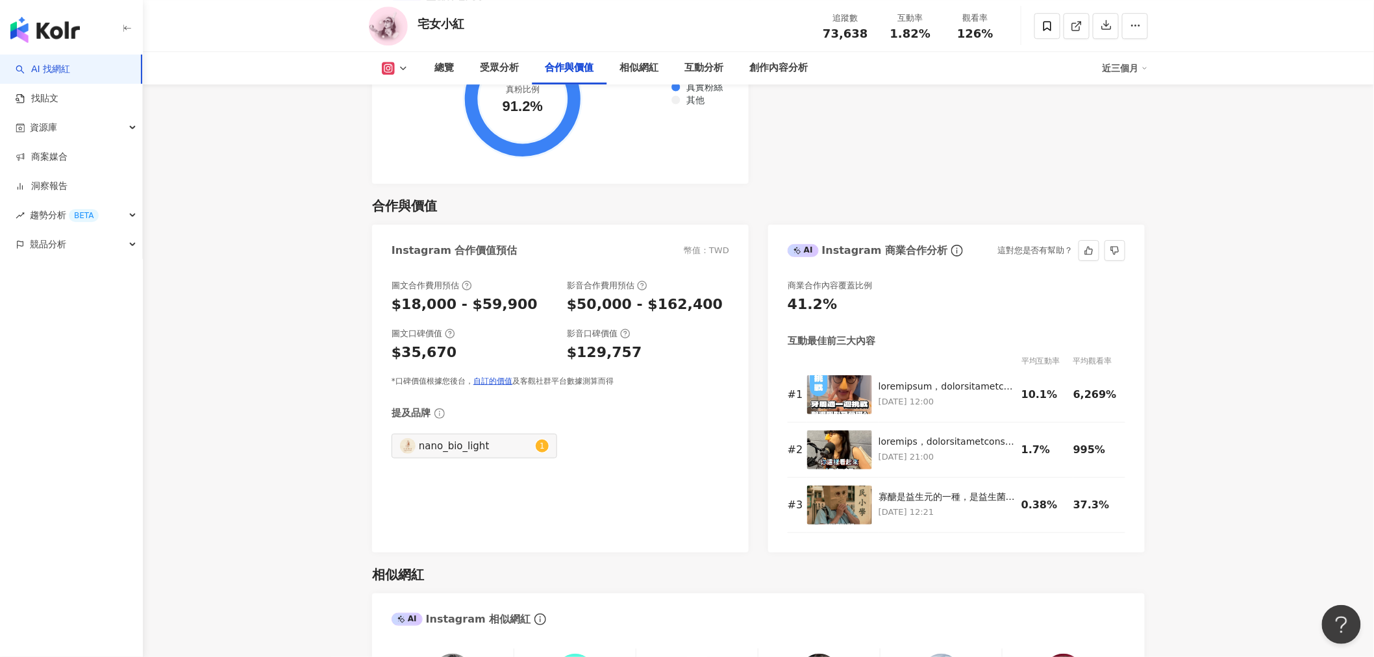
scroll to position [1948, 0]
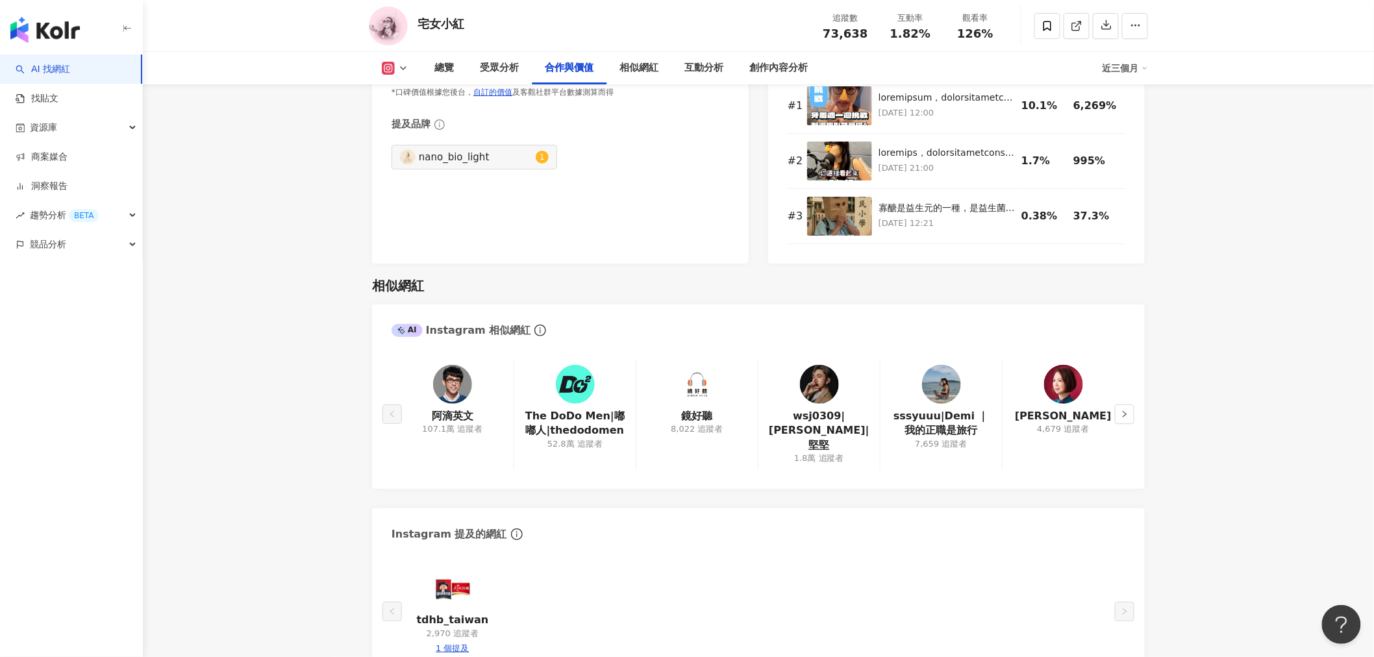
click at [1137, 413] on div "阿滴英文 107.1萬 追蹤者 The DoDo Men|嘟嘟人|thedodomen 52.8萬 追蹤者 鏡好聽 8,022 追蹤者 wsj0309|安迪|…" at bounding box center [758, 418] width 773 height 142
click at [1130, 413] on button "button" at bounding box center [1124, 413] width 19 height 19
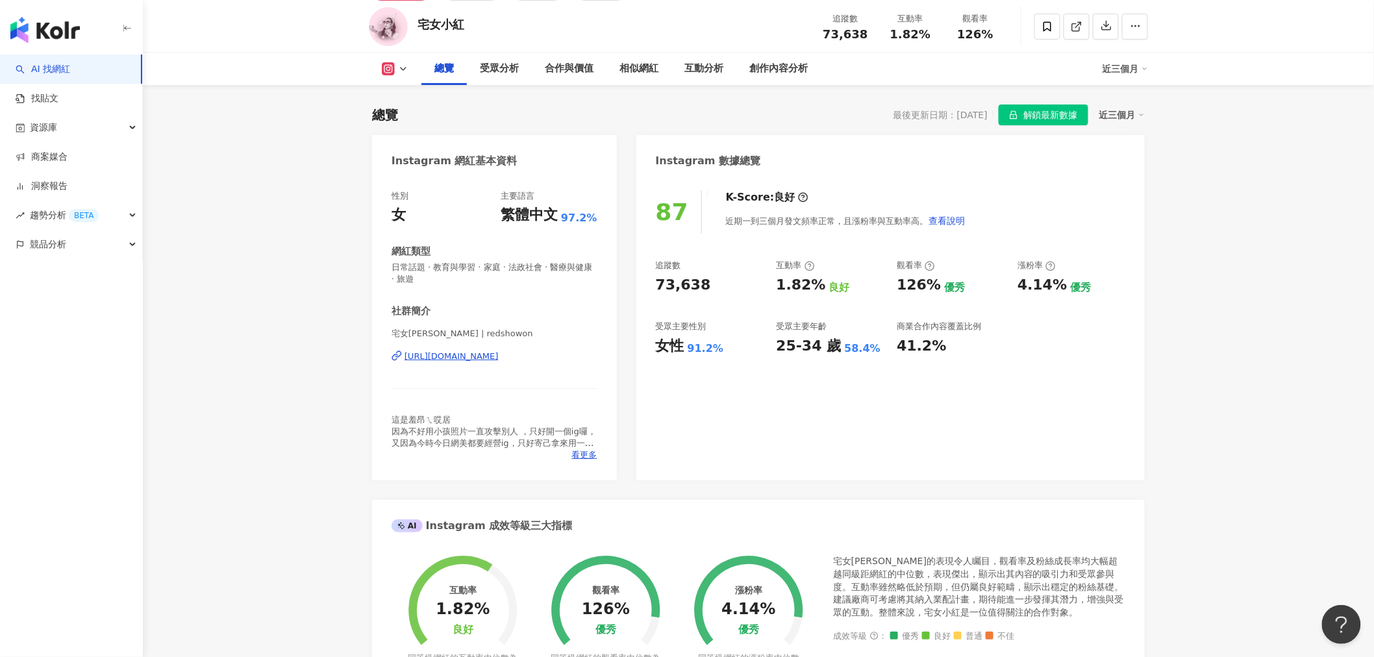
scroll to position [72, 0]
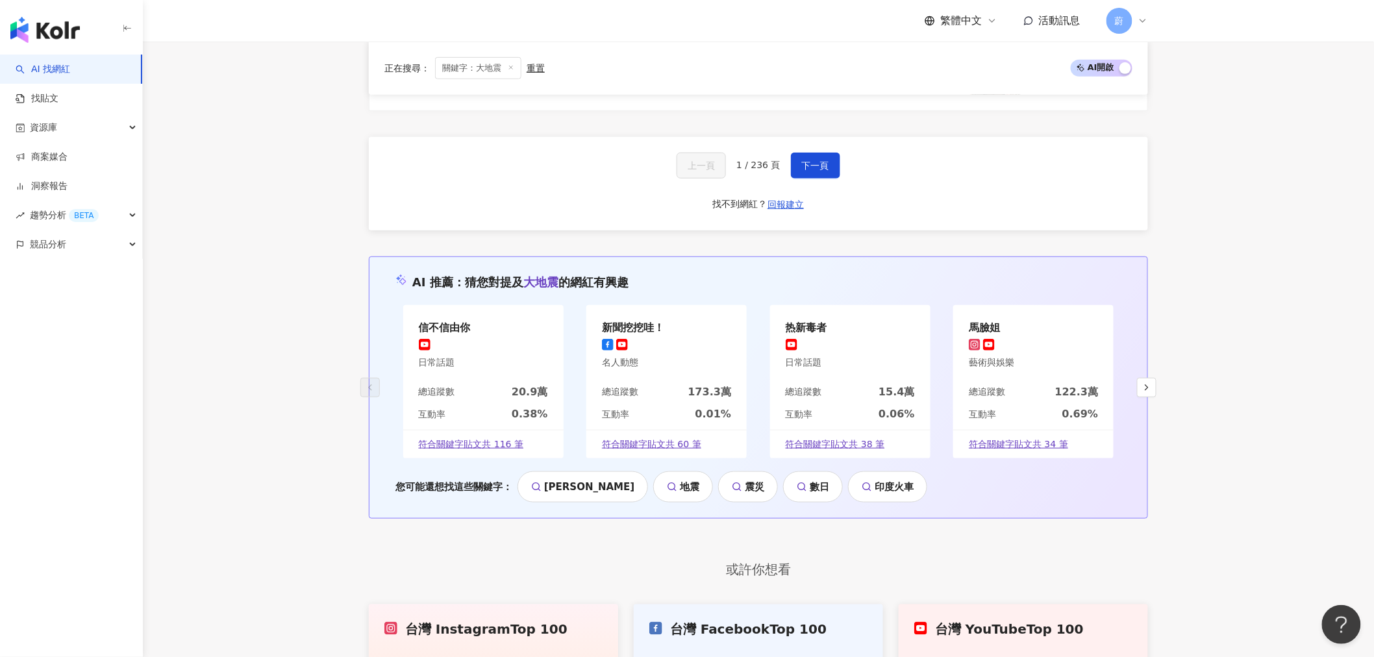
scroll to position [2380, 0]
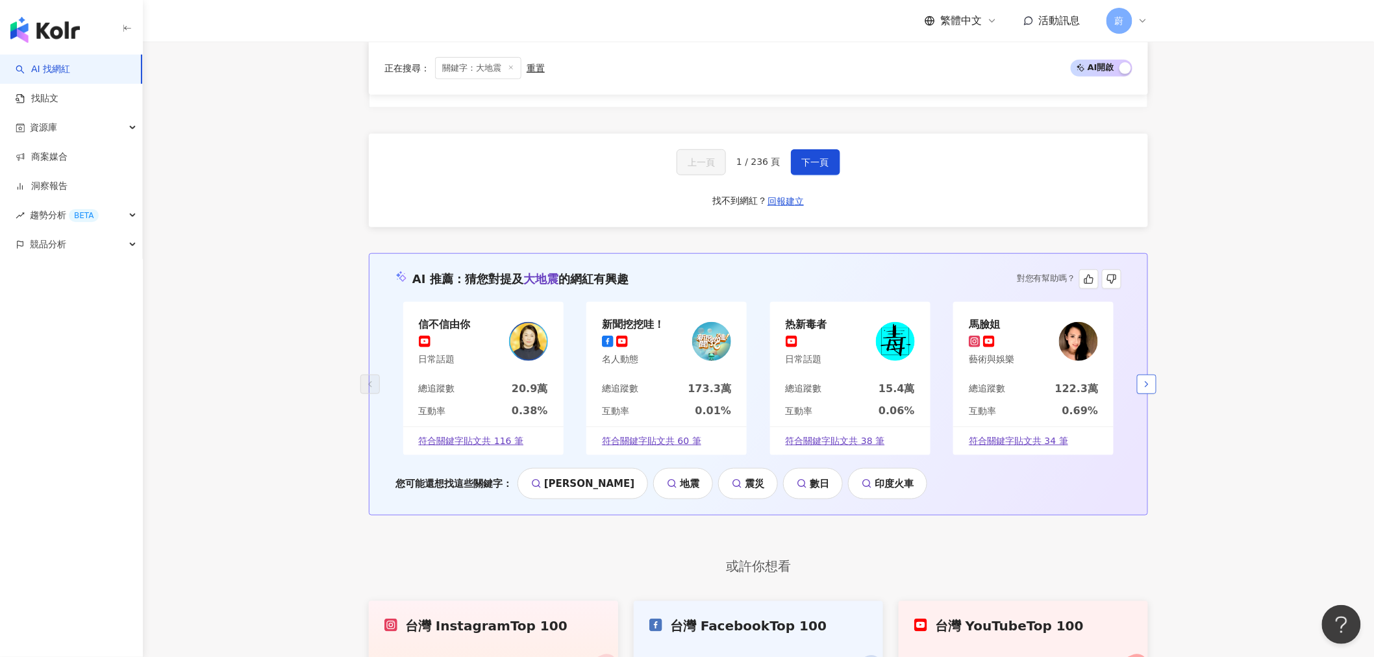
click at [1141, 379] on icon "button" at bounding box center [1146, 384] width 10 height 10
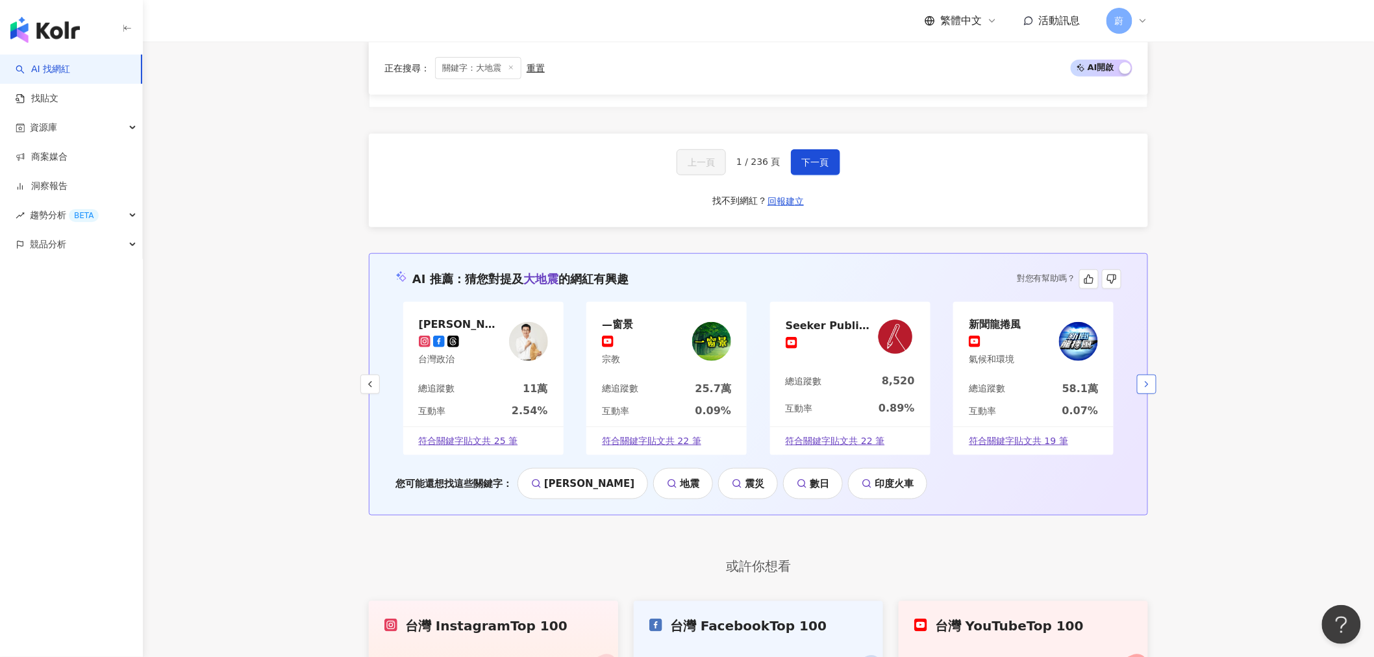
click at [1145, 379] on icon "button" at bounding box center [1146, 384] width 10 height 10
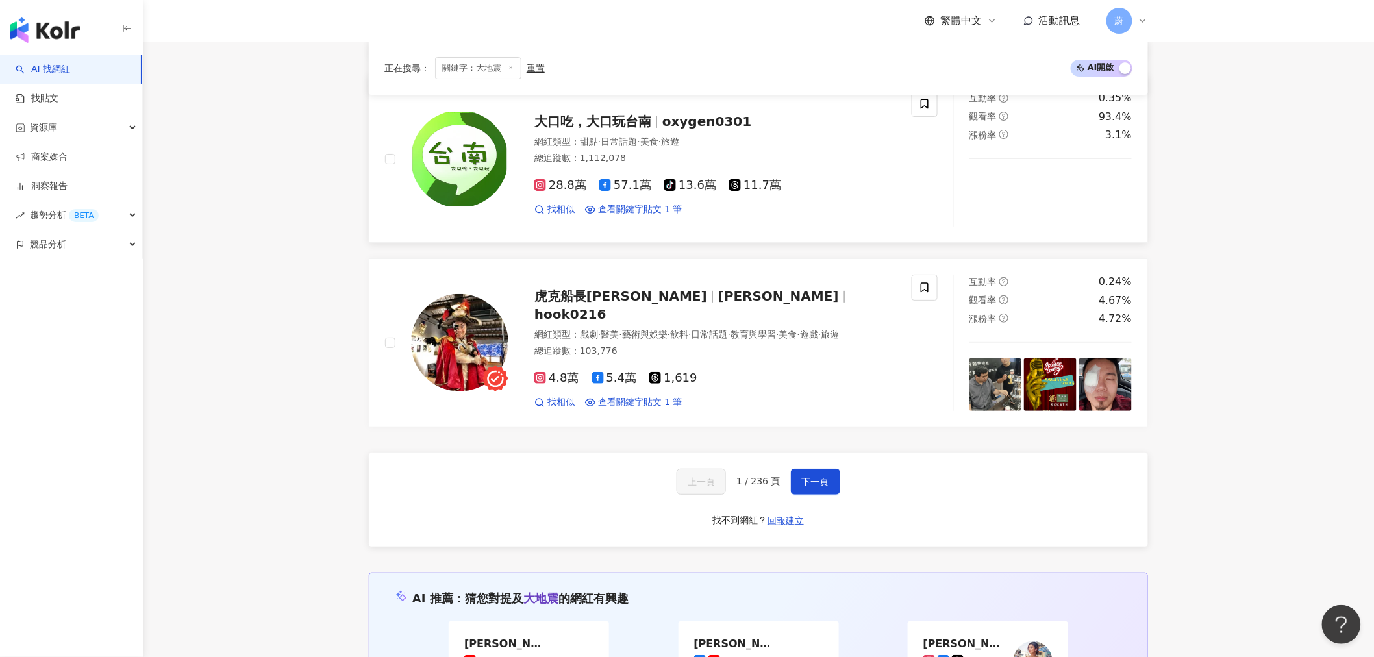
scroll to position [1627, 0]
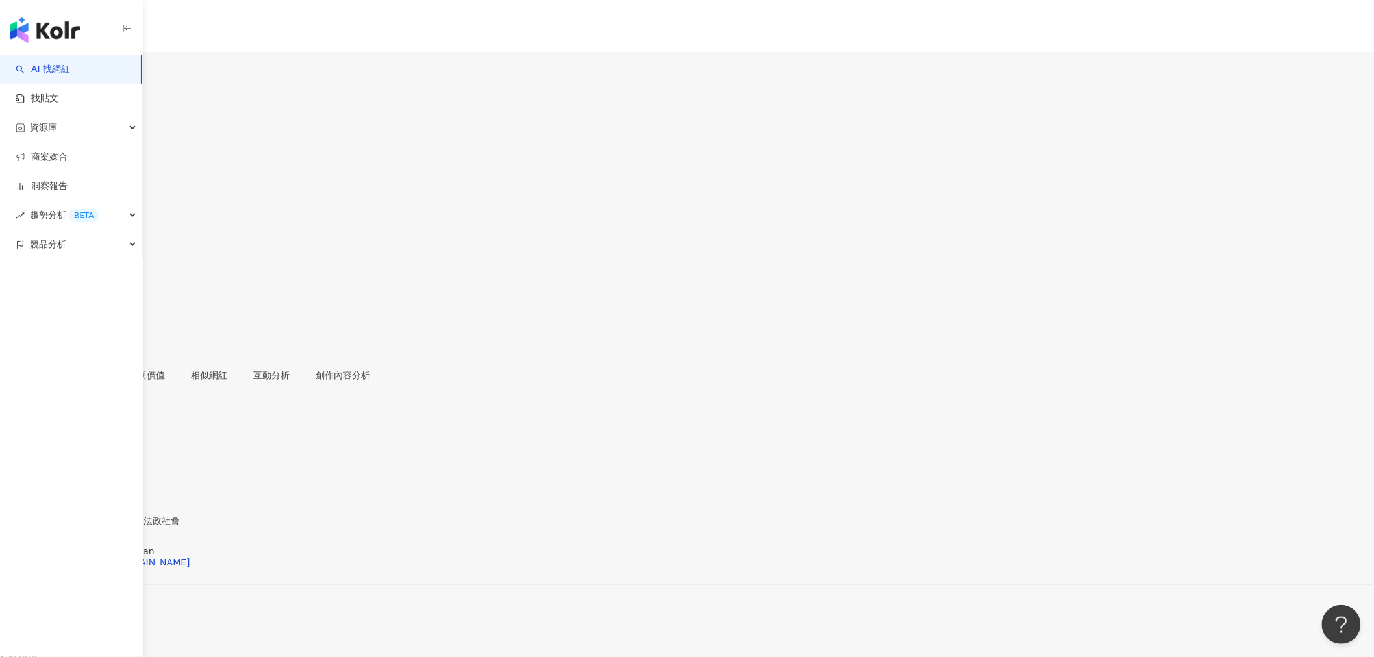
drag, startPoint x: 437, startPoint y: 93, endPoint x: 424, endPoint y: 99, distance: 14.5
click at [75, 123] on div "[PERSON_NAME]" at bounding box center [37, 128] width 75 height 10
click at [75, 123] on div "郭國文" at bounding box center [37, 128] width 75 height 10
click at [462, 105] on div "郭國文 追蹤數 2,847 互動率 1.69% 觀看率 95.2%" at bounding box center [687, 222] width 1374 height 276
copy div "郭國文"
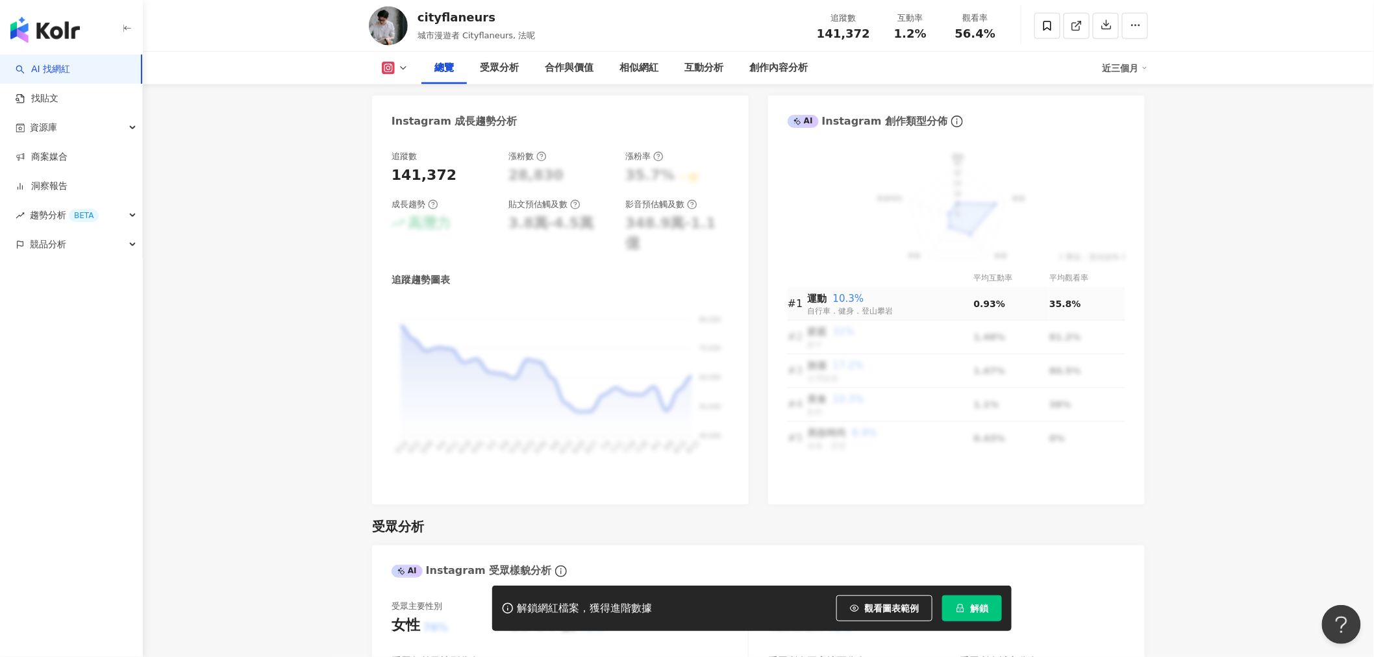
scroll to position [721, 0]
